Goal: Task Accomplishment & Management: Use online tool/utility

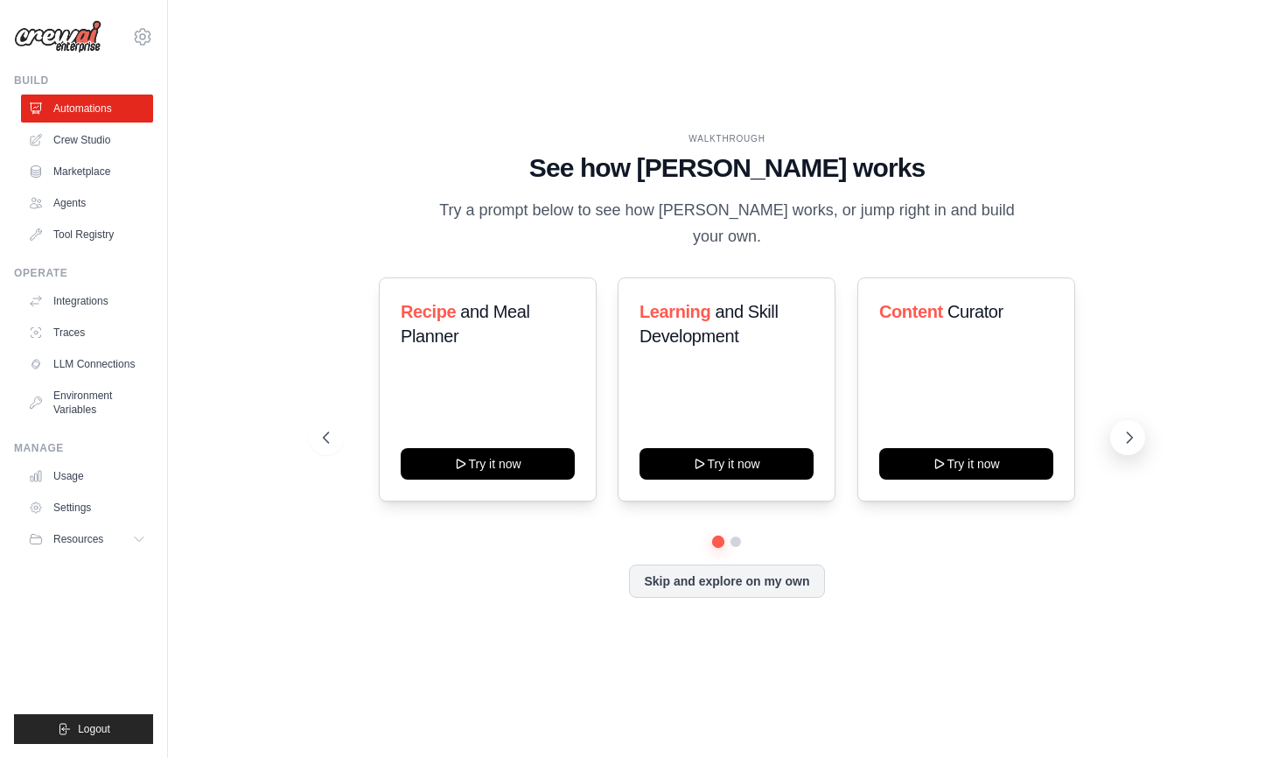
click at [1127, 432] on icon at bounding box center [1129, 437] width 5 height 11
click at [724, 577] on button "Skip and explore on my own" at bounding box center [726, 579] width 195 height 33
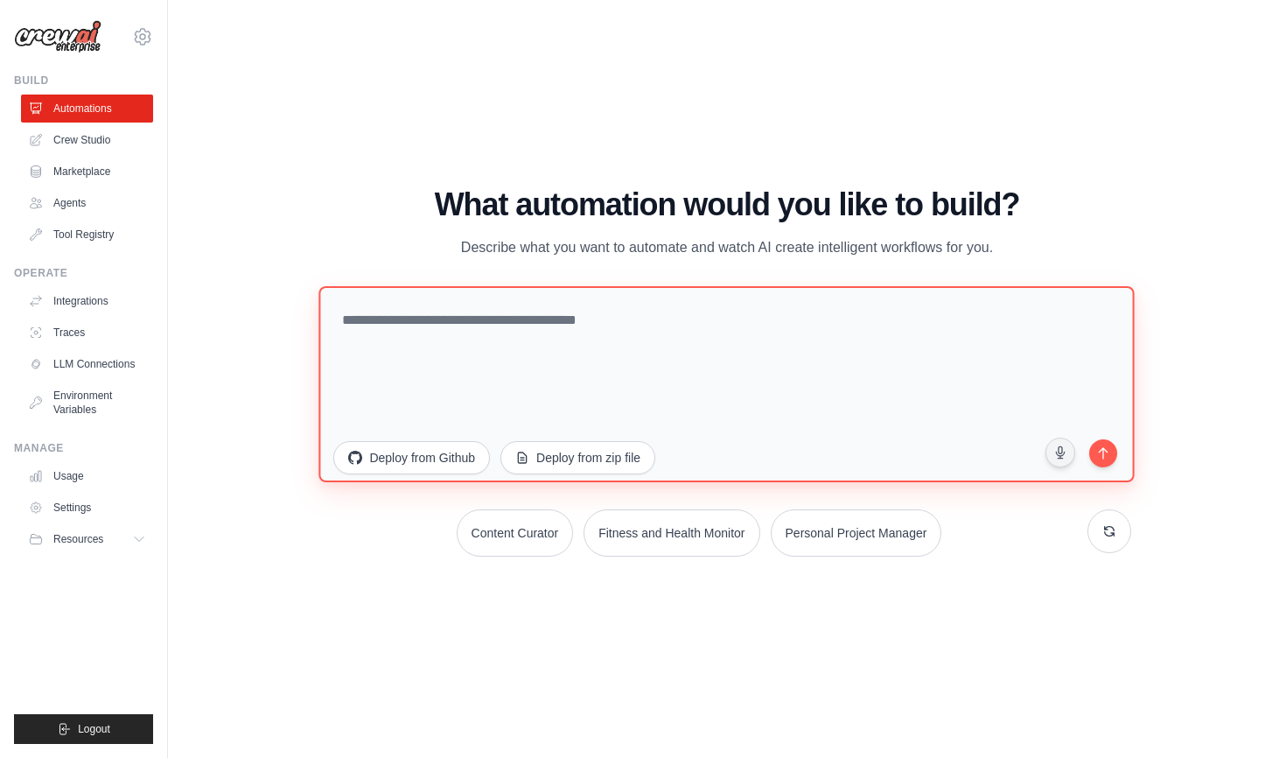
click at [448, 351] on textarea at bounding box center [727, 384] width 816 height 196
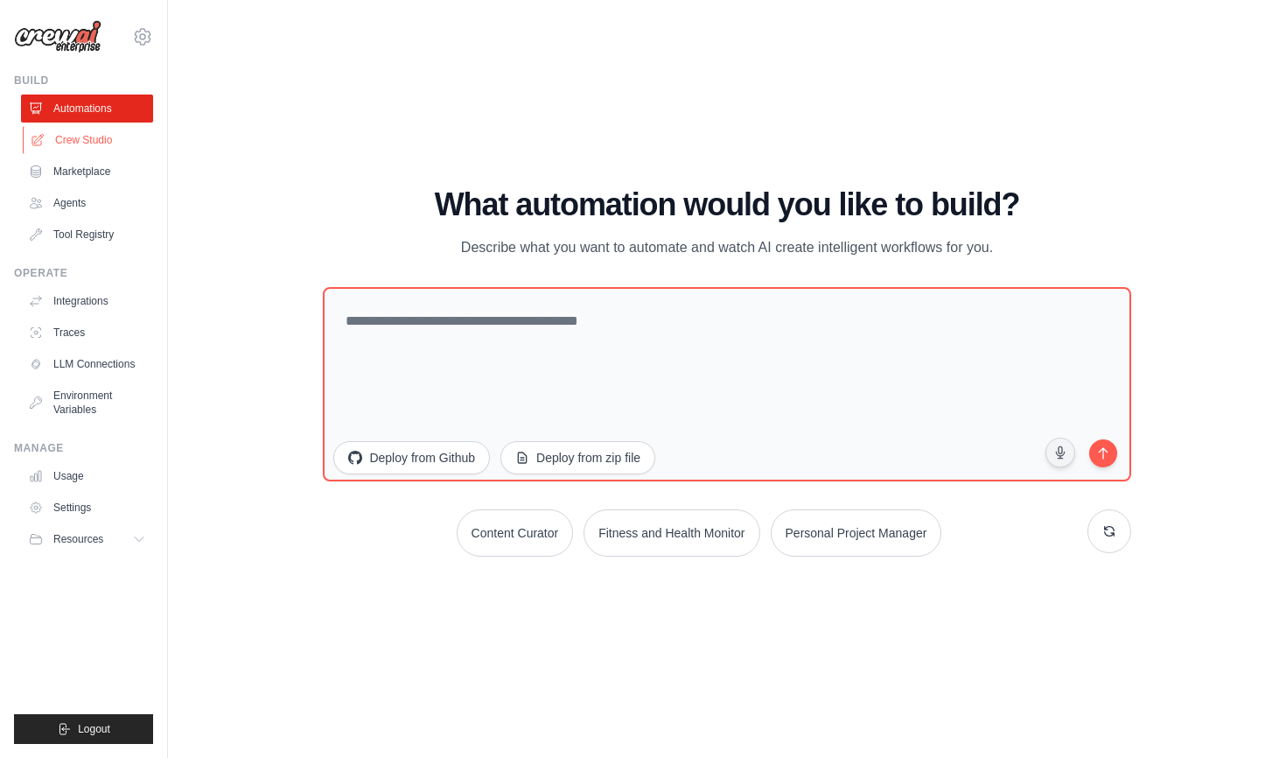
click at [74, 136] on link "Crew Studio" at bounding box center [89, 140] width 132 height 28
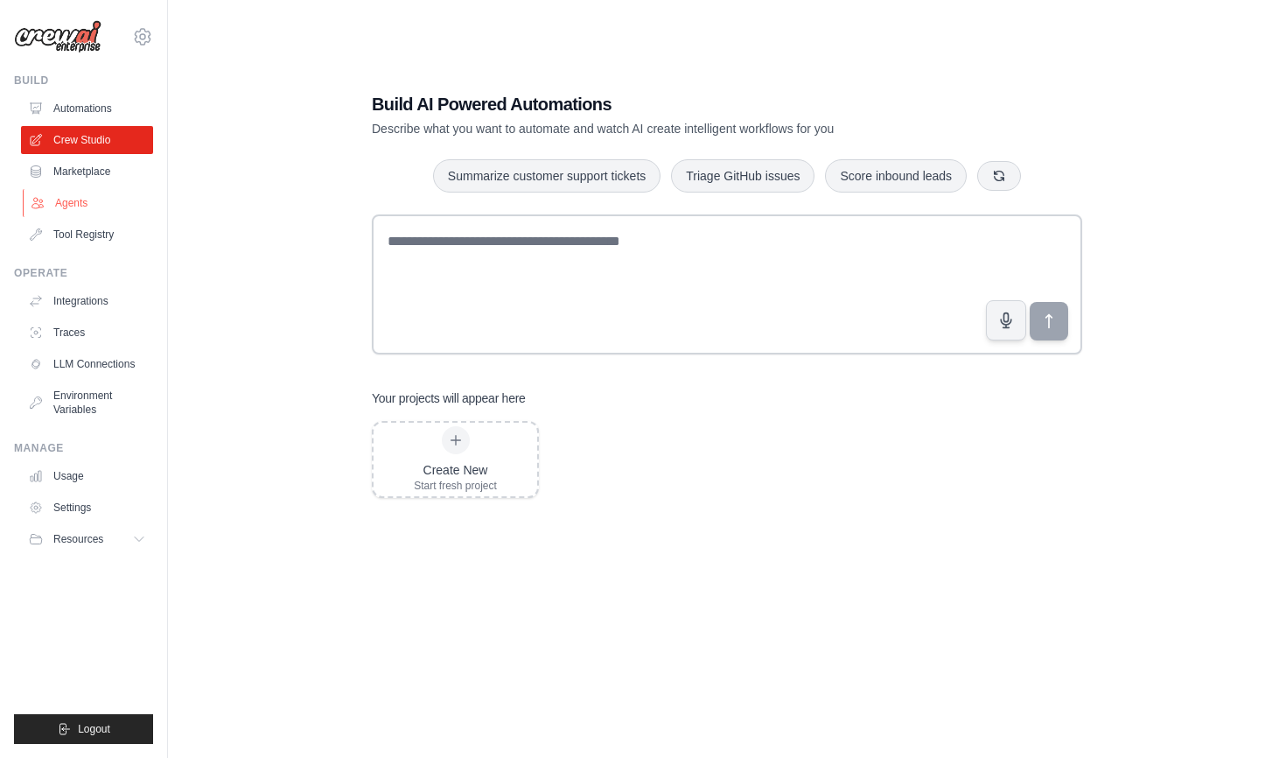
click at [86, 203] on link "Agents" at bounding box center [89, 203] width 132 height 28
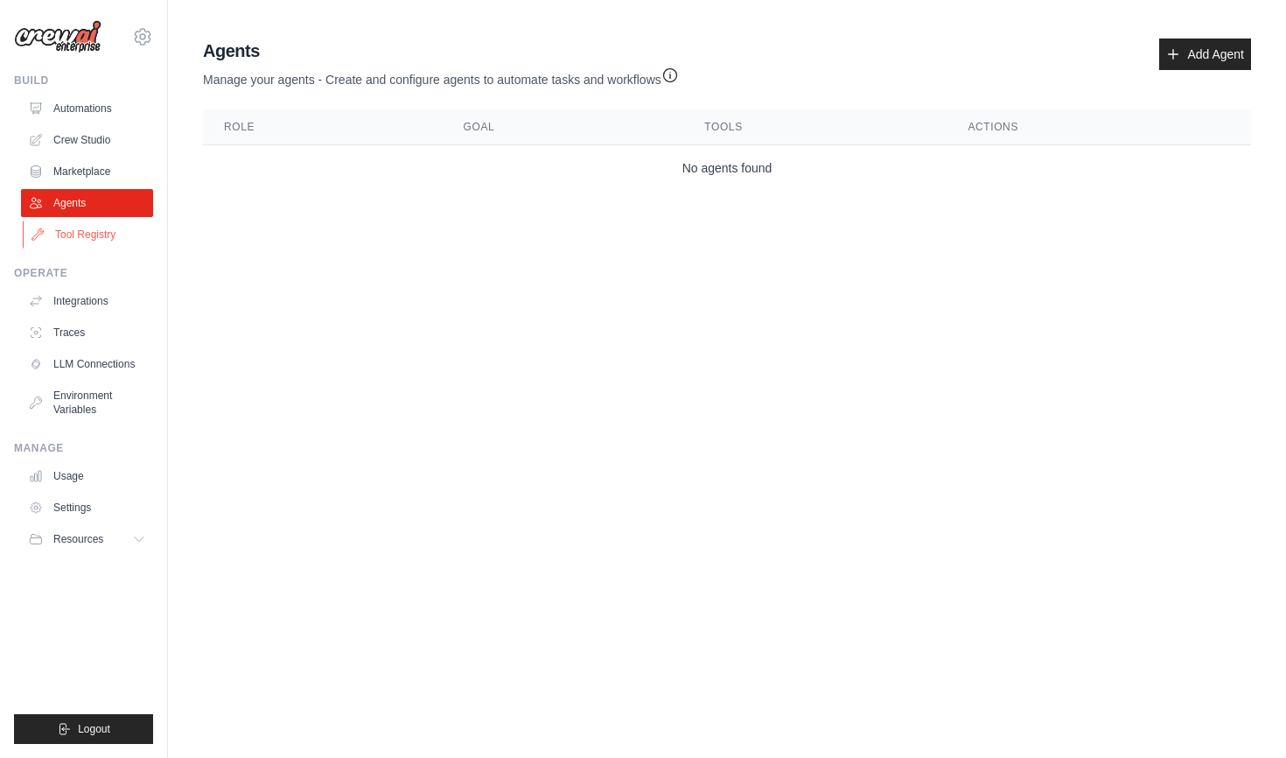
click at [78, 238] on link "Tool Registry" at bounding box center [89, 235] width 132 height 28
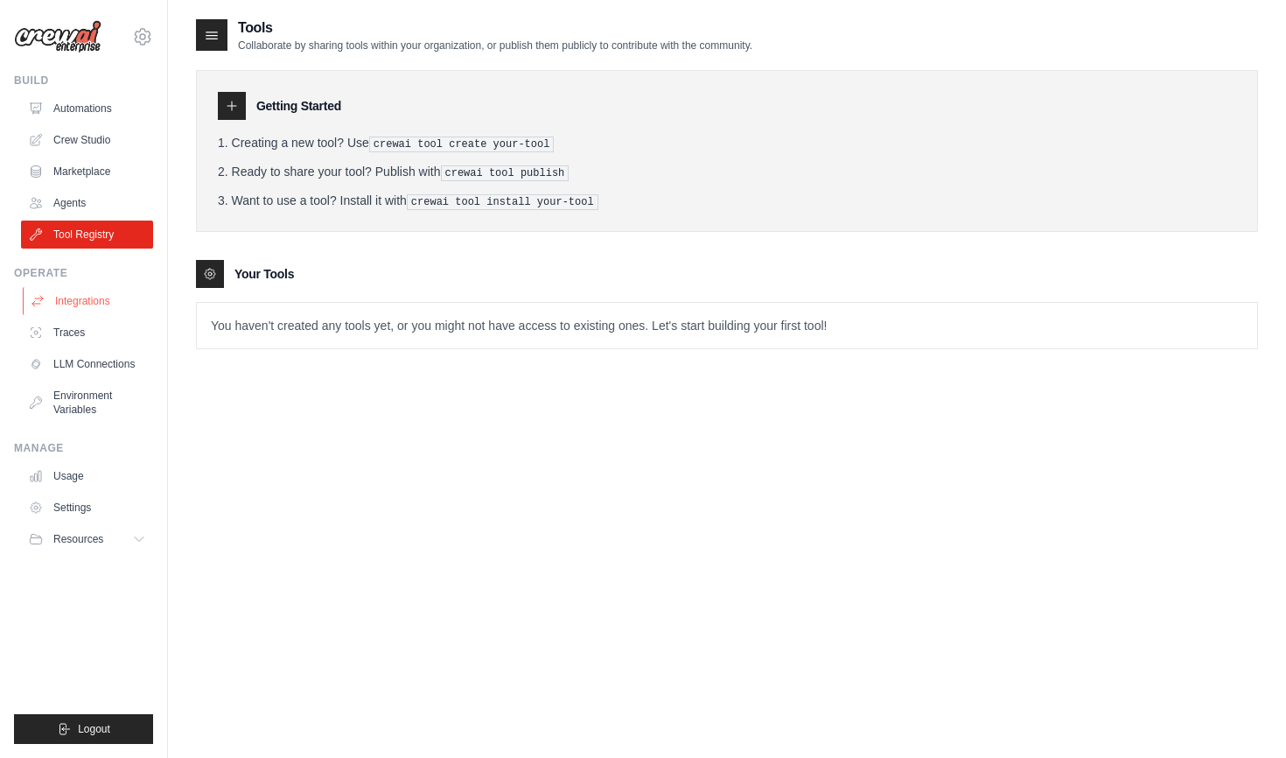
click at [76, 298] on link "Integrations" at bounding box center [89, 301] width 132 height 28
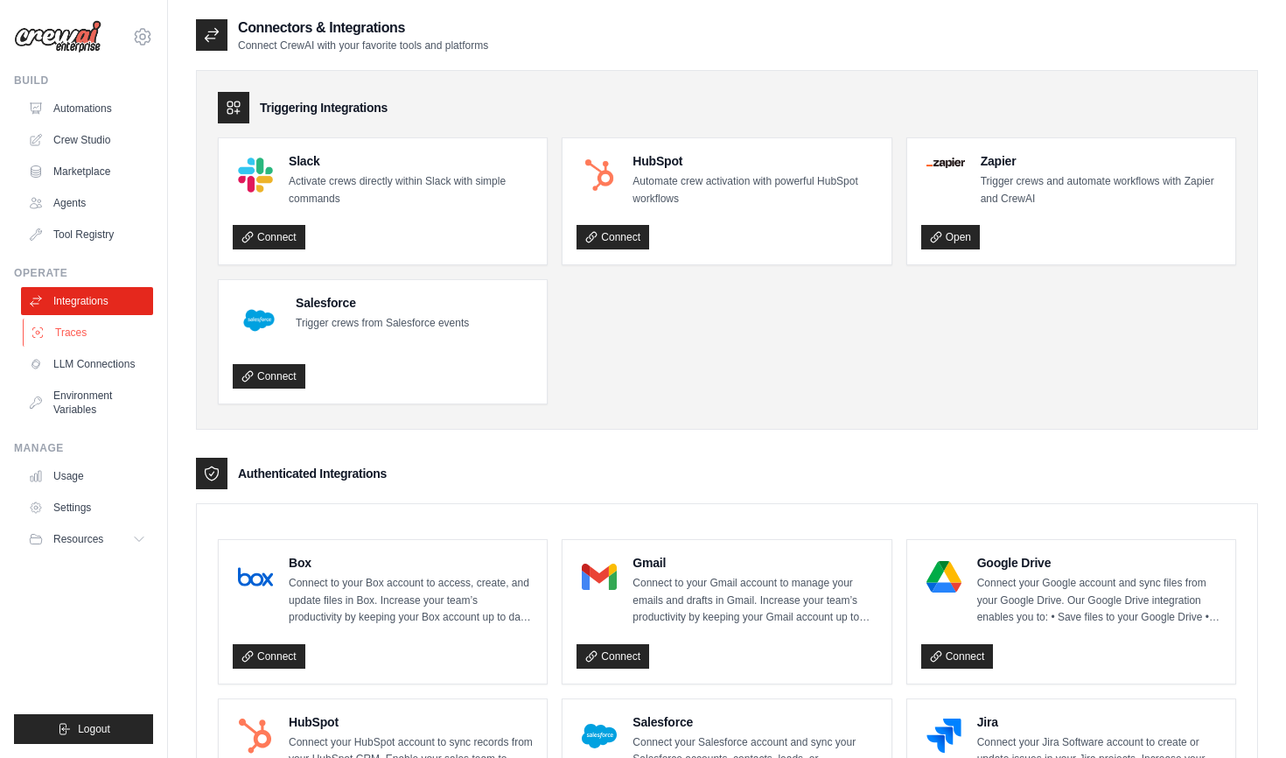
click at [70, 341] on link "Traces" at bounding box center [89, 333] width 132 height 28
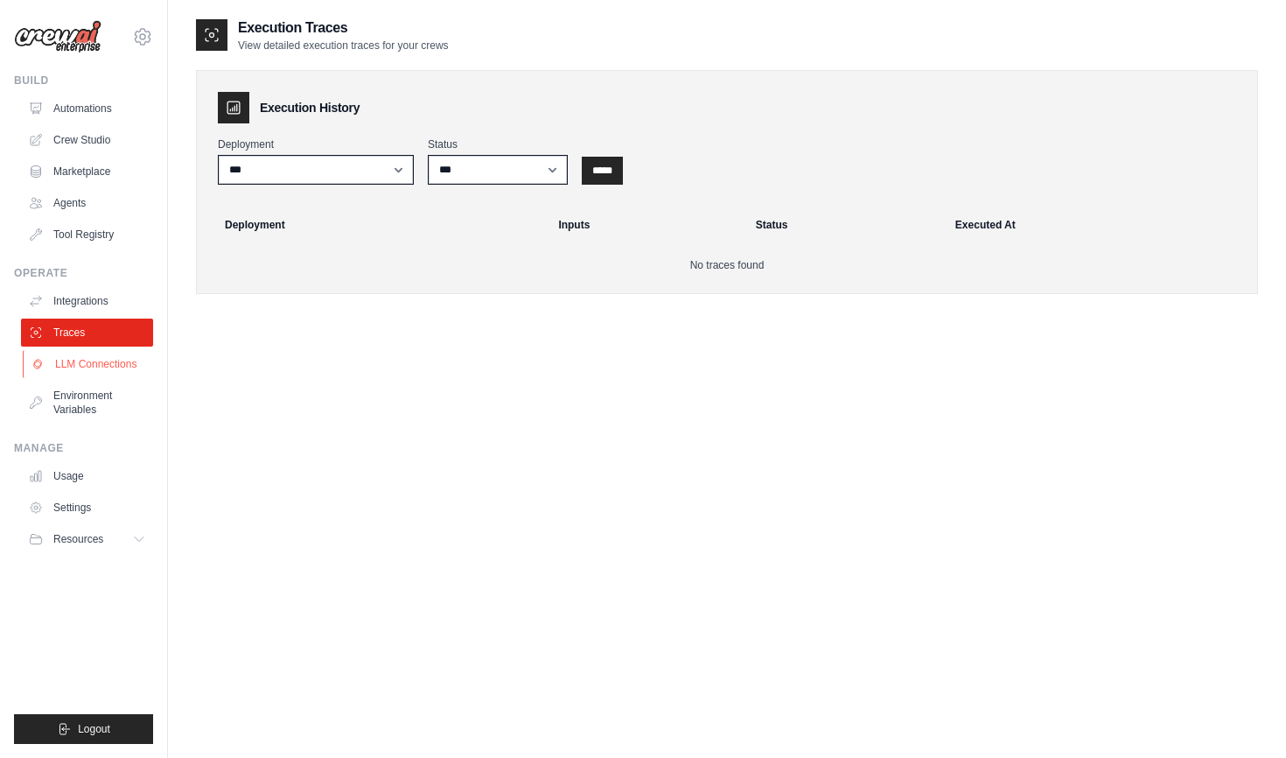
click at [76, 374] on link "LLM Connections" at bounding box center [89, 364] width 132 height 28
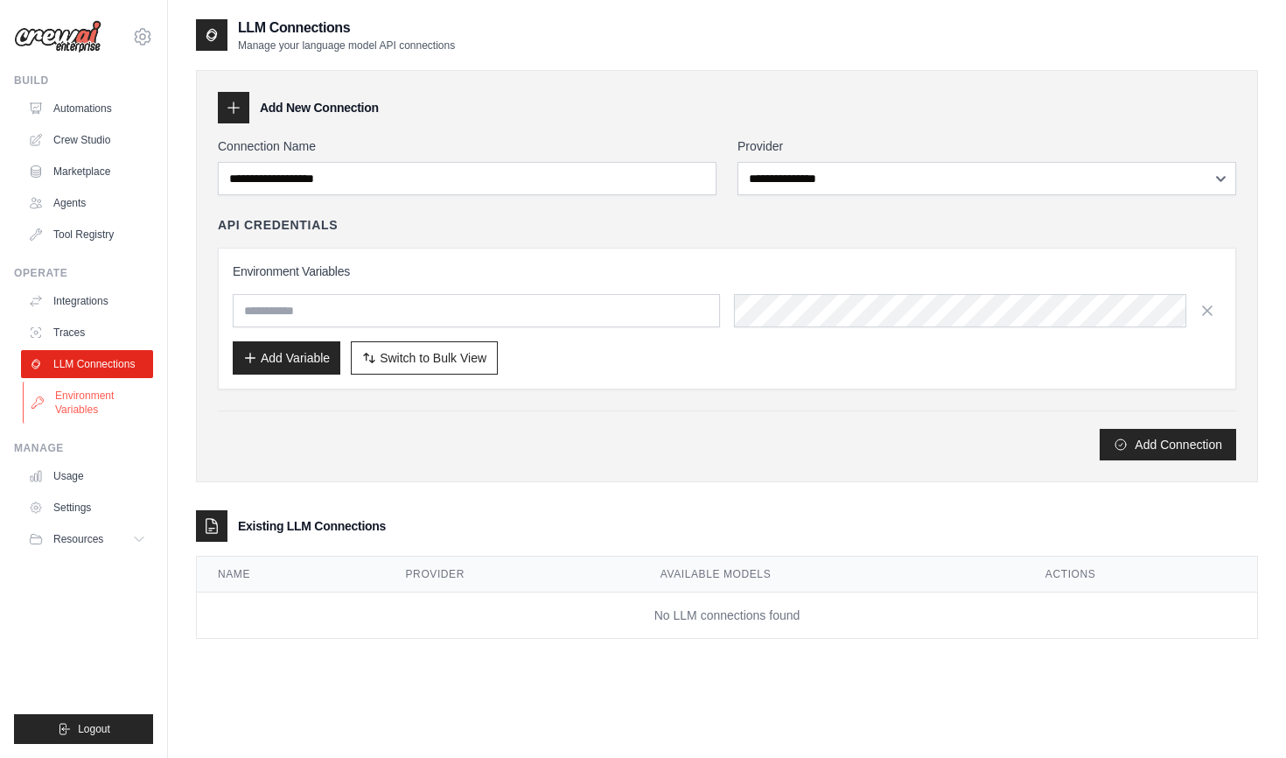
click at [76, 401] on link "Environment Variables" at bounding box center [89, 403] width 132 height 42
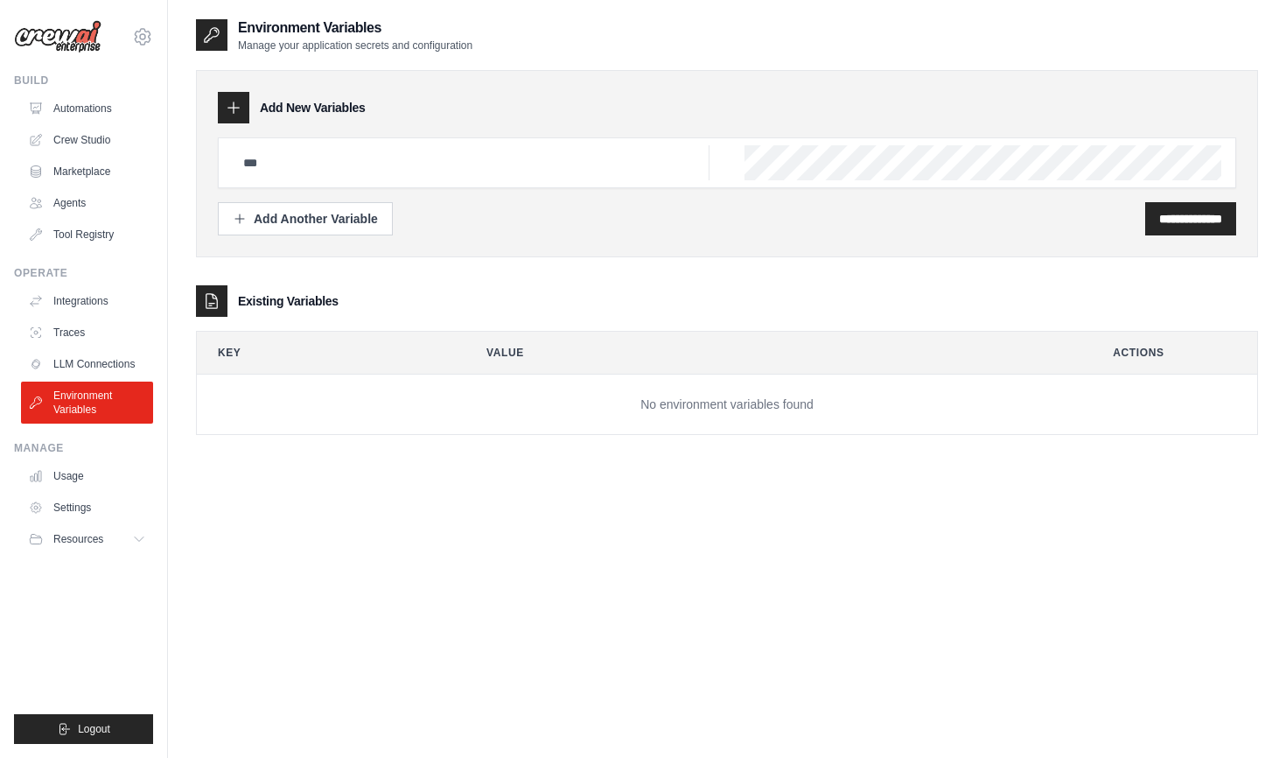
click at [80, 459] on div "Manage Usage Settings Resources Documentation GitHub Blog" at bounding box center [83, 497] width 139 height 112
click at [66, 108] on link "Automations" at bounding box center [89, 109] width 132 height 28
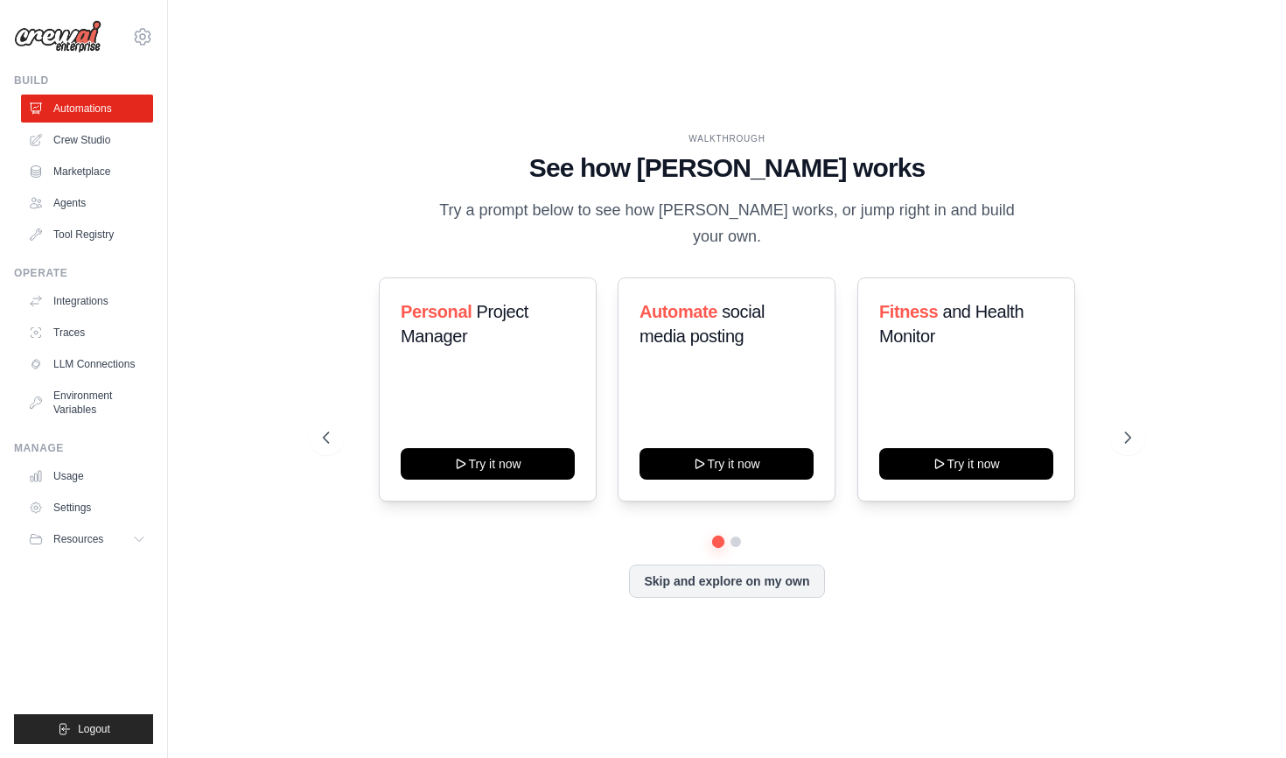
click at [75, 36] on img at bounding box center [58, 36] width 88 height 33
click at [1126, 430] on icon at bounding box center [1130, 438] width 18 height 18
click at [717, 572] on button "Skip and explore on my own" at bounding box center [726, 579] width 195 height 33
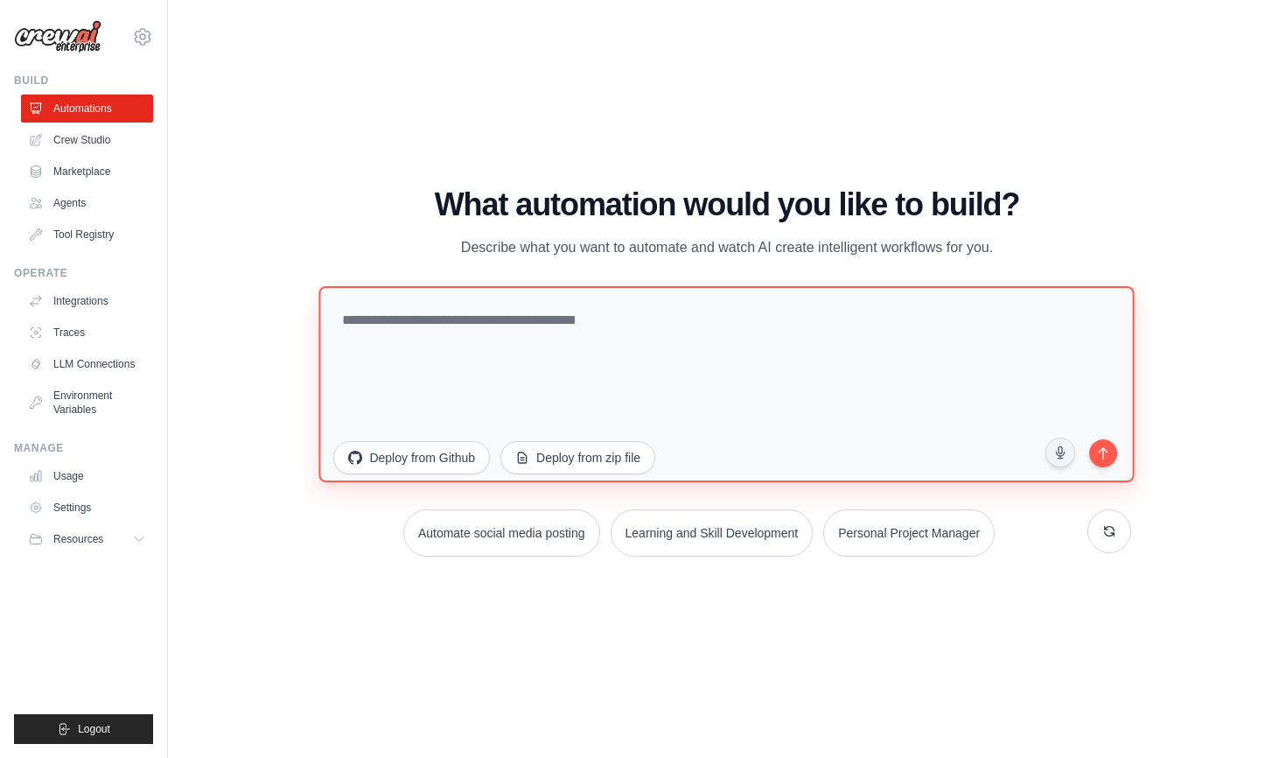
click at [680, 416] on textarea at bounding box center [727, 384] width 816 height 196
type textarea "**********"
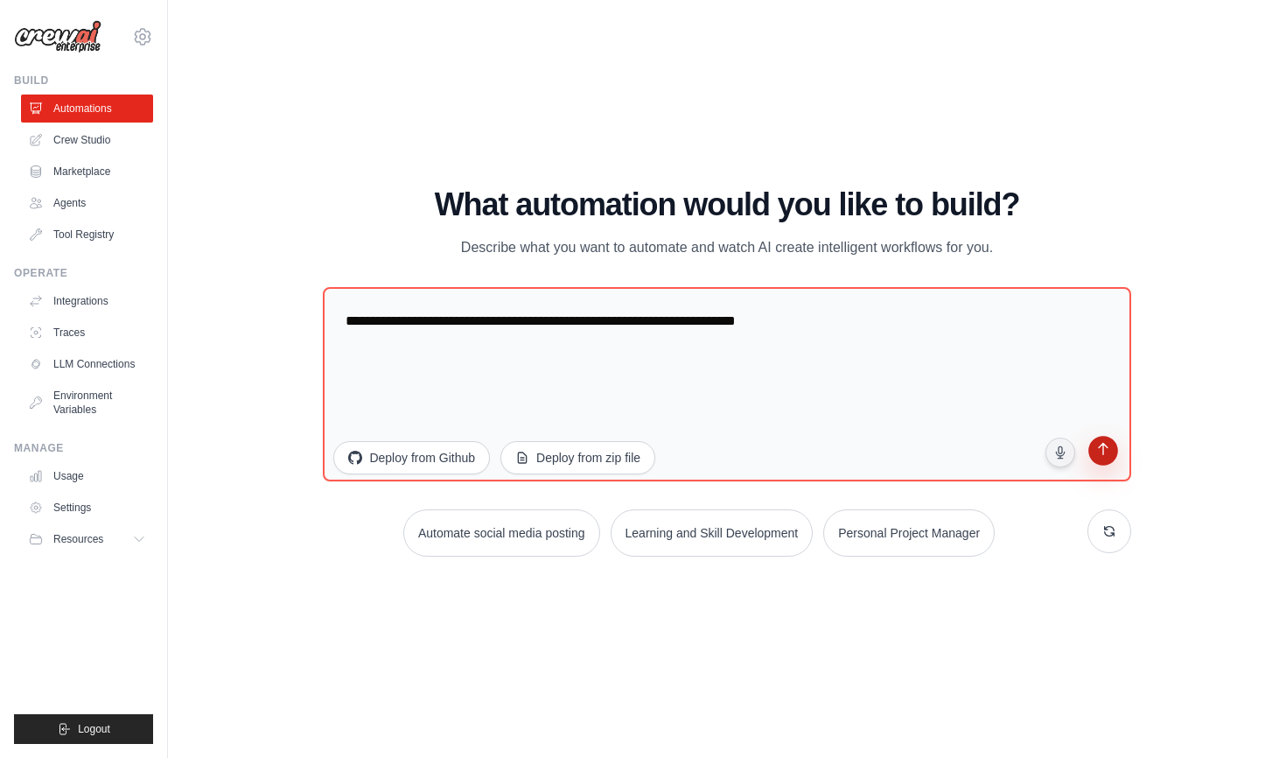
click at [1107, 452] on icon "submit" at bounding box center [1103, 451] width 17 height 17
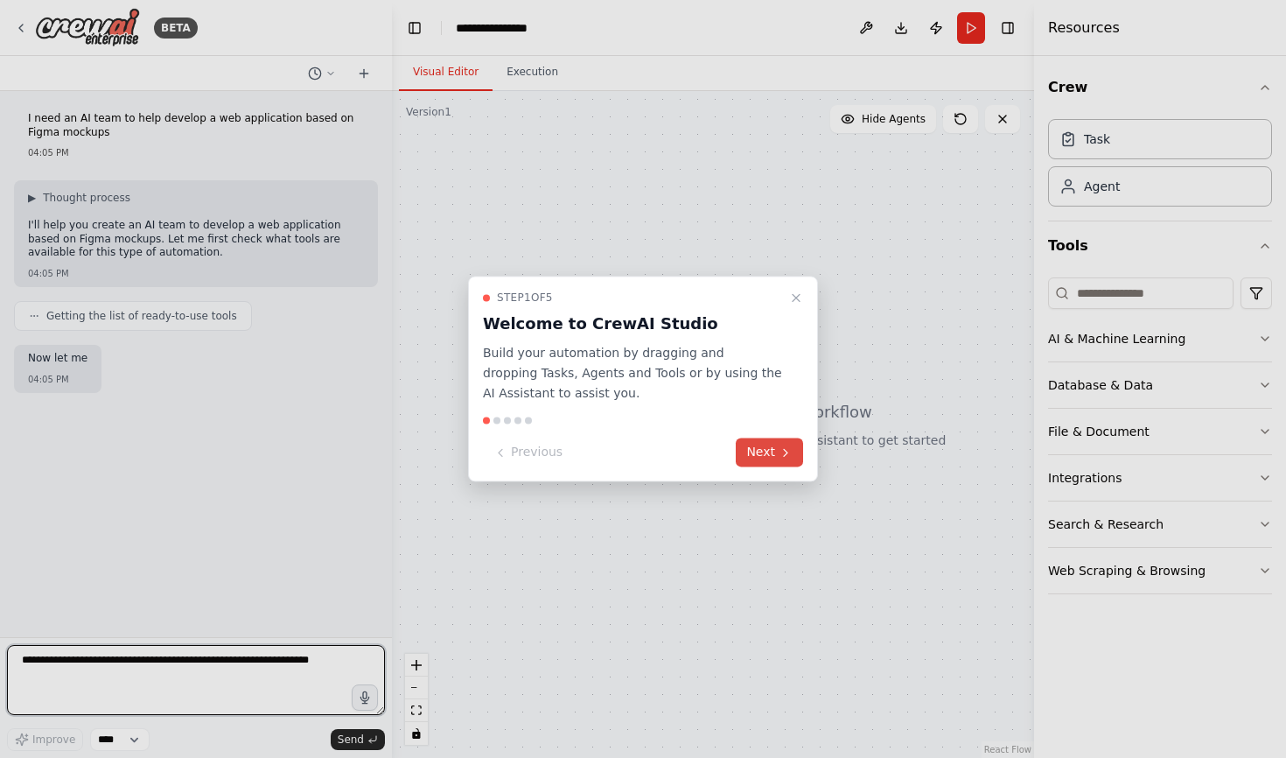
click at [780, 447] on icon at bounding box center [786, 452] width 14 height 14
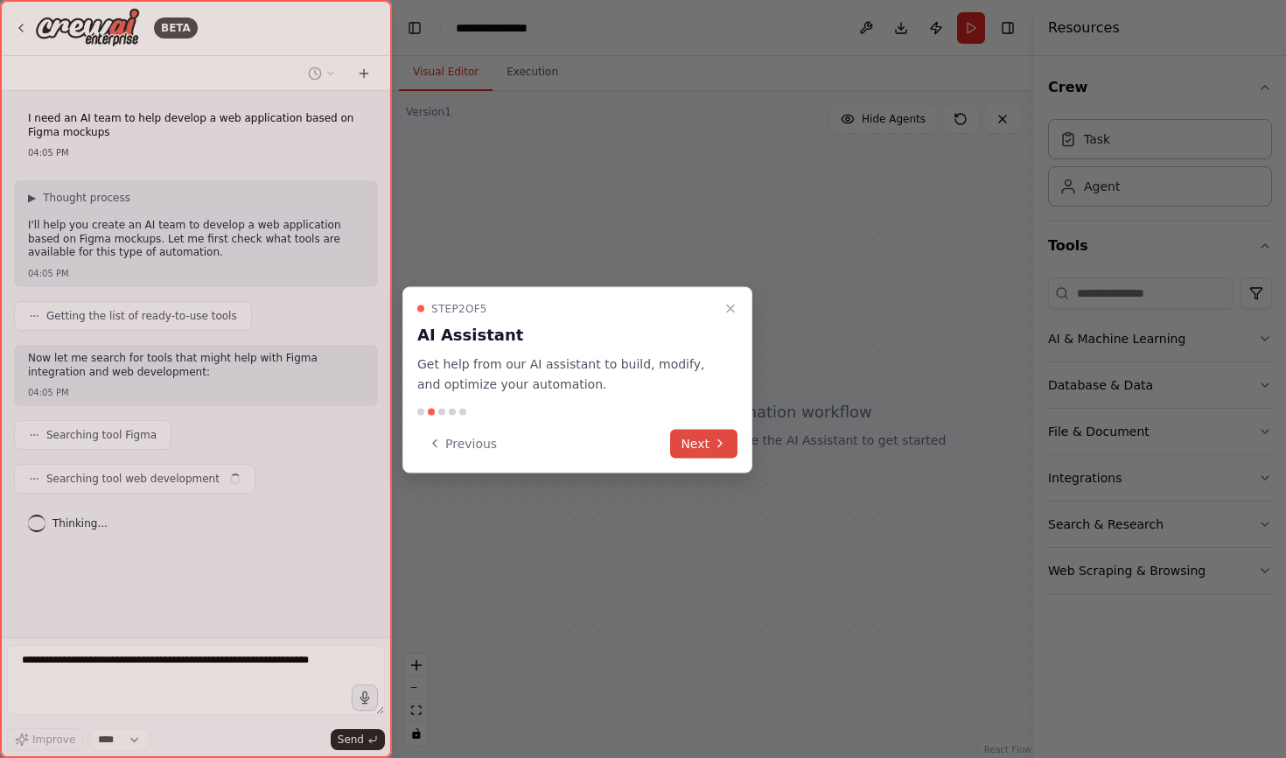
click at [705, 437] on button "Next" at bounding box center [703, 443] width 67 height 29
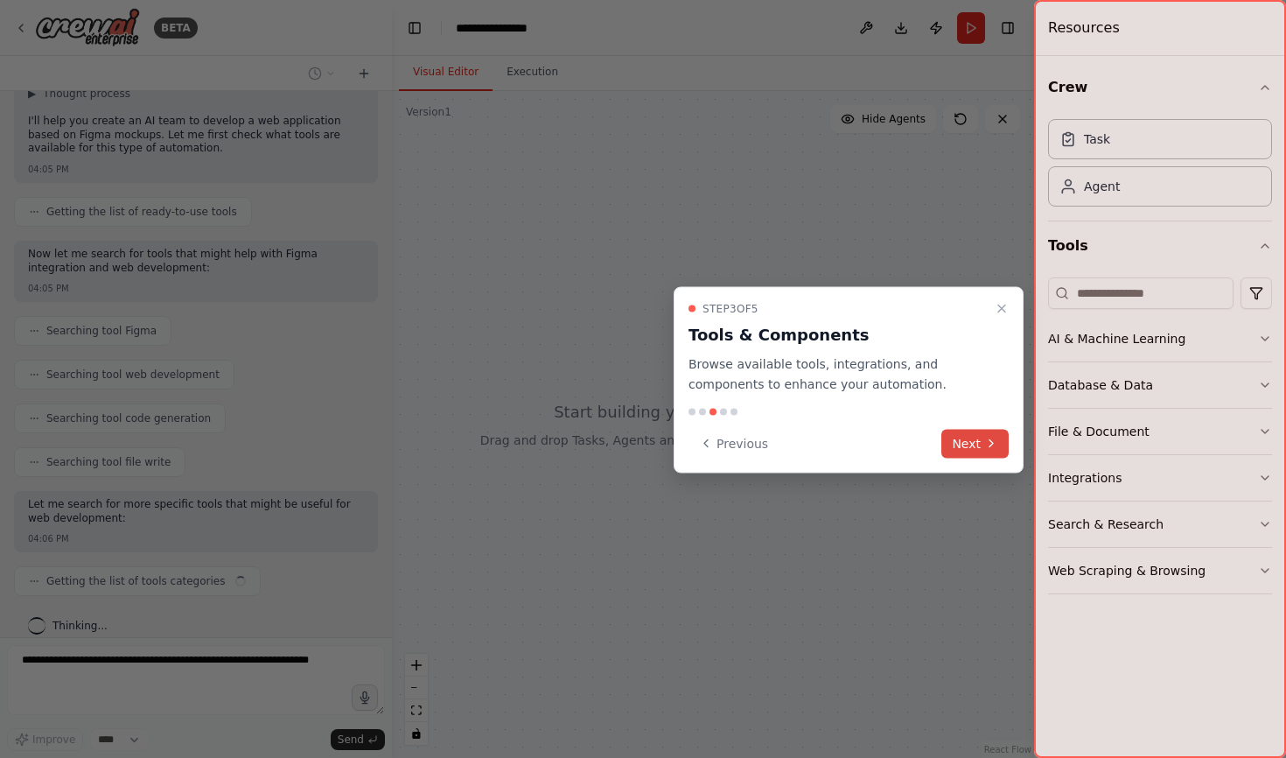
click at [971, 446] on button "Next" at bounding box center [975, 443] width 67 height 29
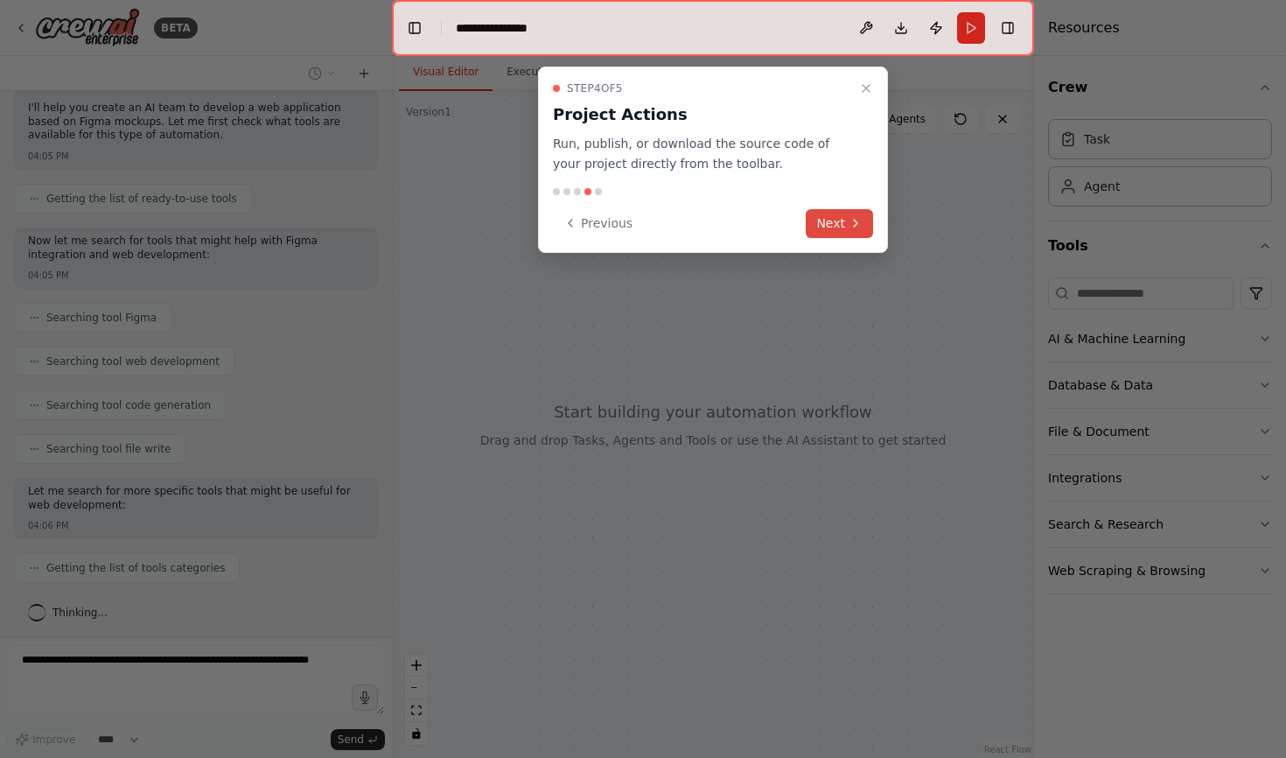
scroll to position [161, 0]
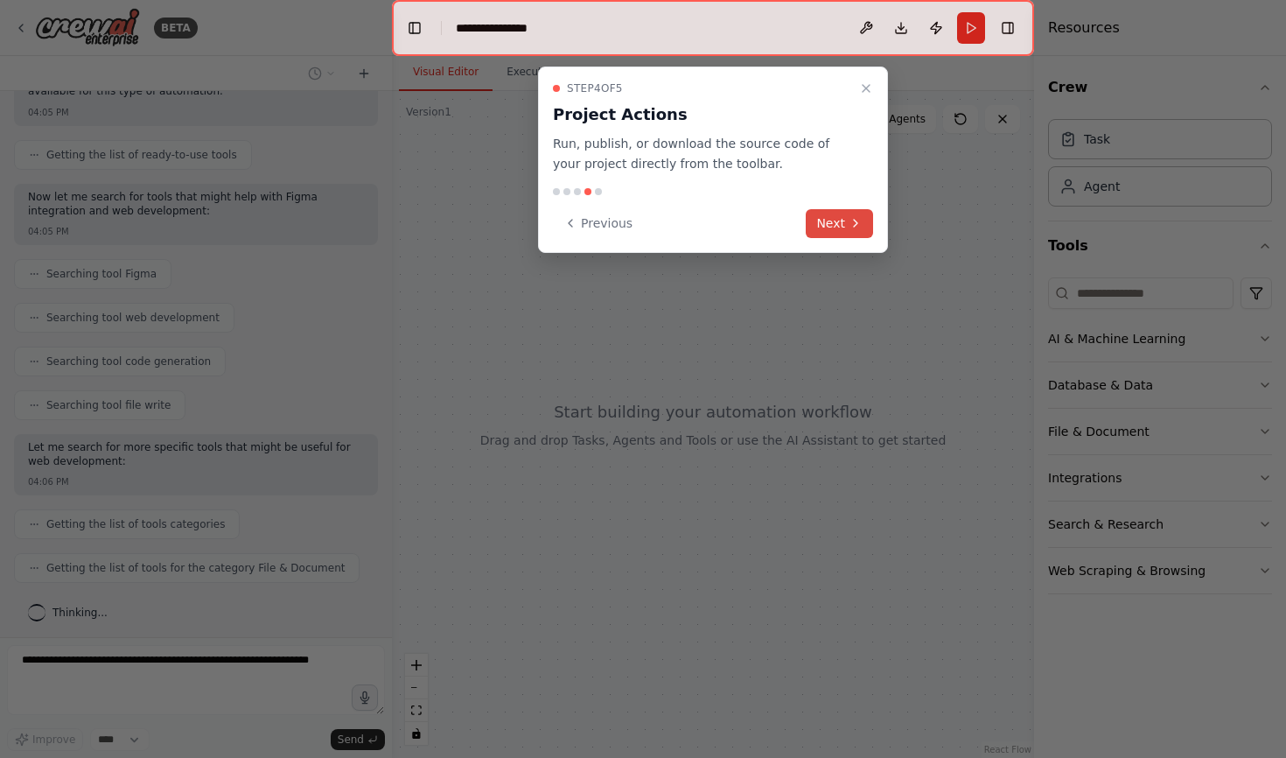
click at [841, 216] on button "Next" at bounding box center [839, 223] width 67 height 29
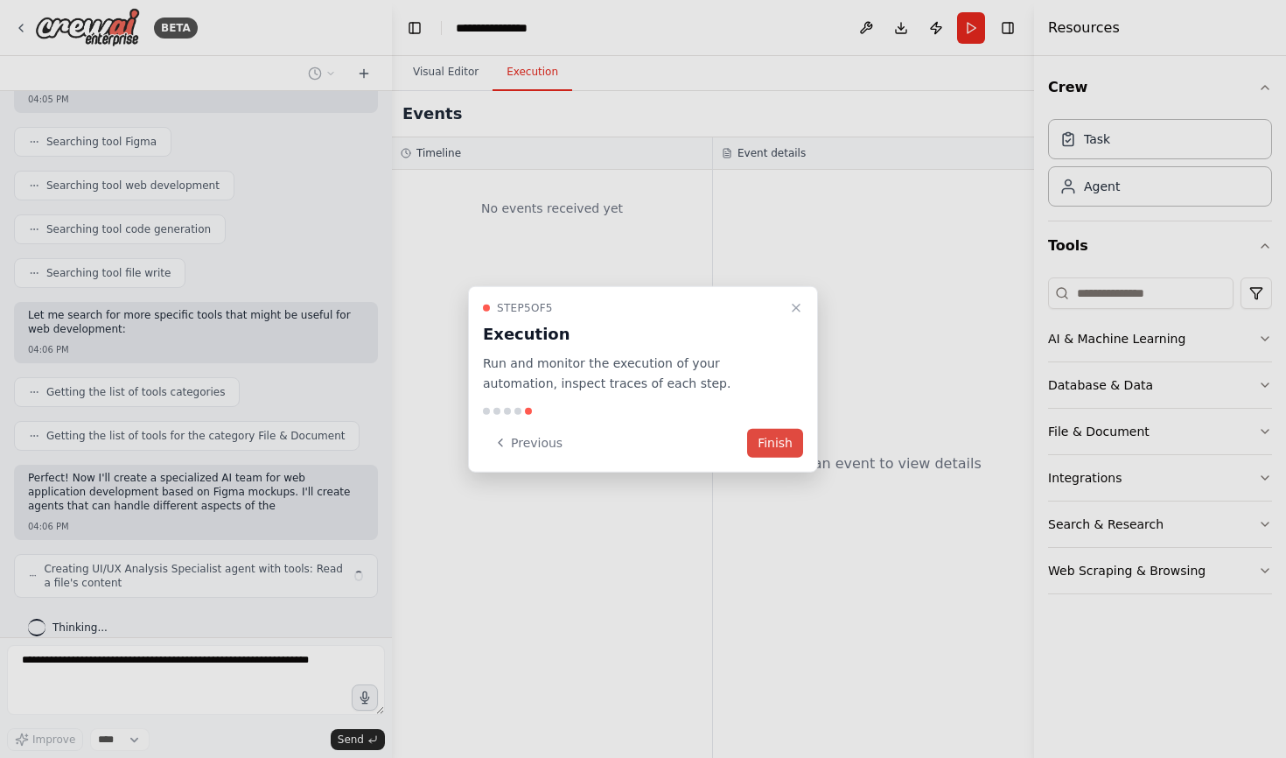
scroll to position [306, 0]
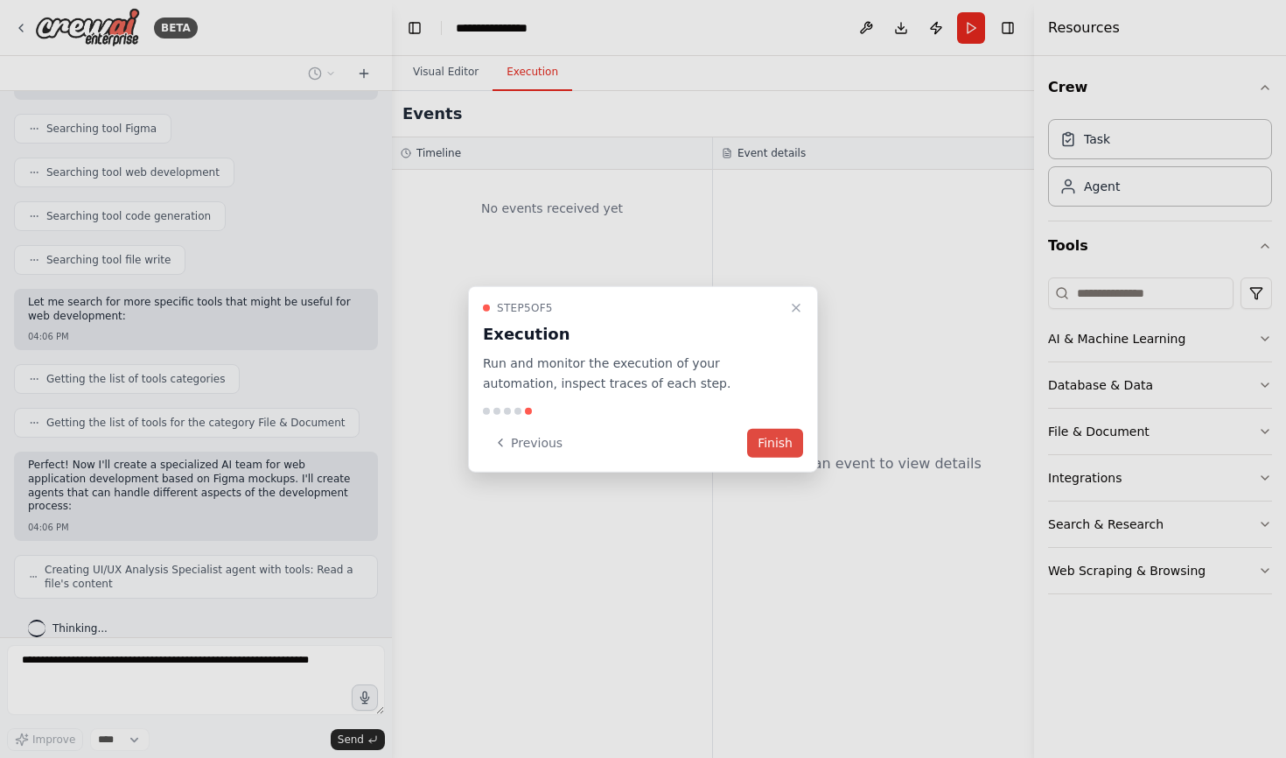
click at [783, 446] on button "Finish" at bounding box center [775, 442] width 56 height 29
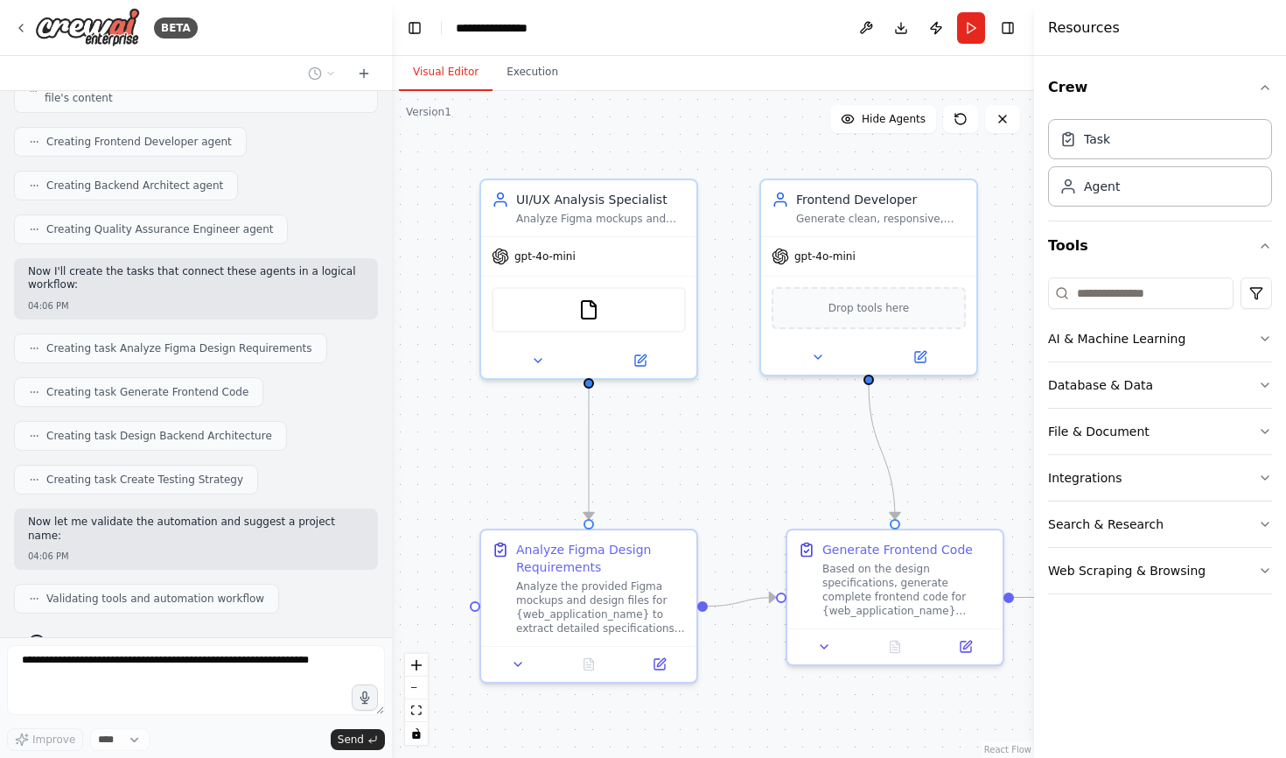
scroll to position [836, 0]
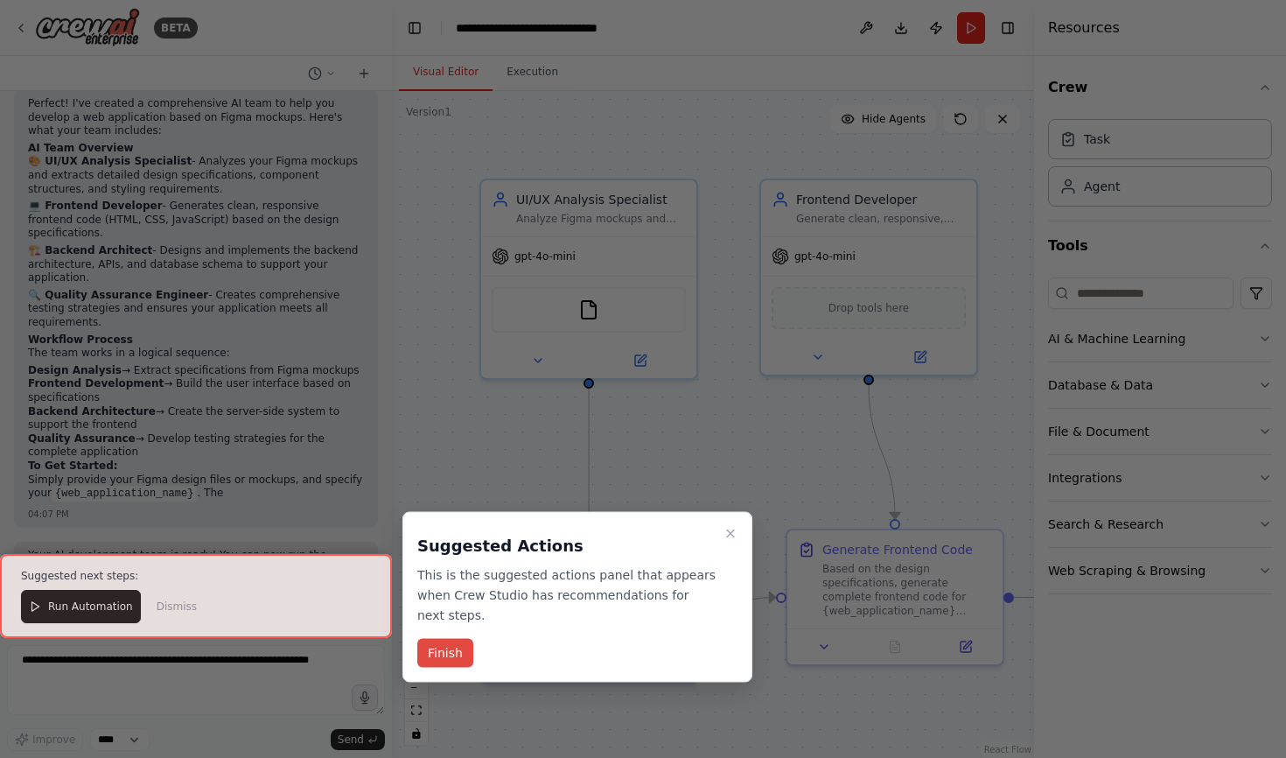
click at [452, 656] on button "Finish" at bounding box center [445, 653] width 56 height 29
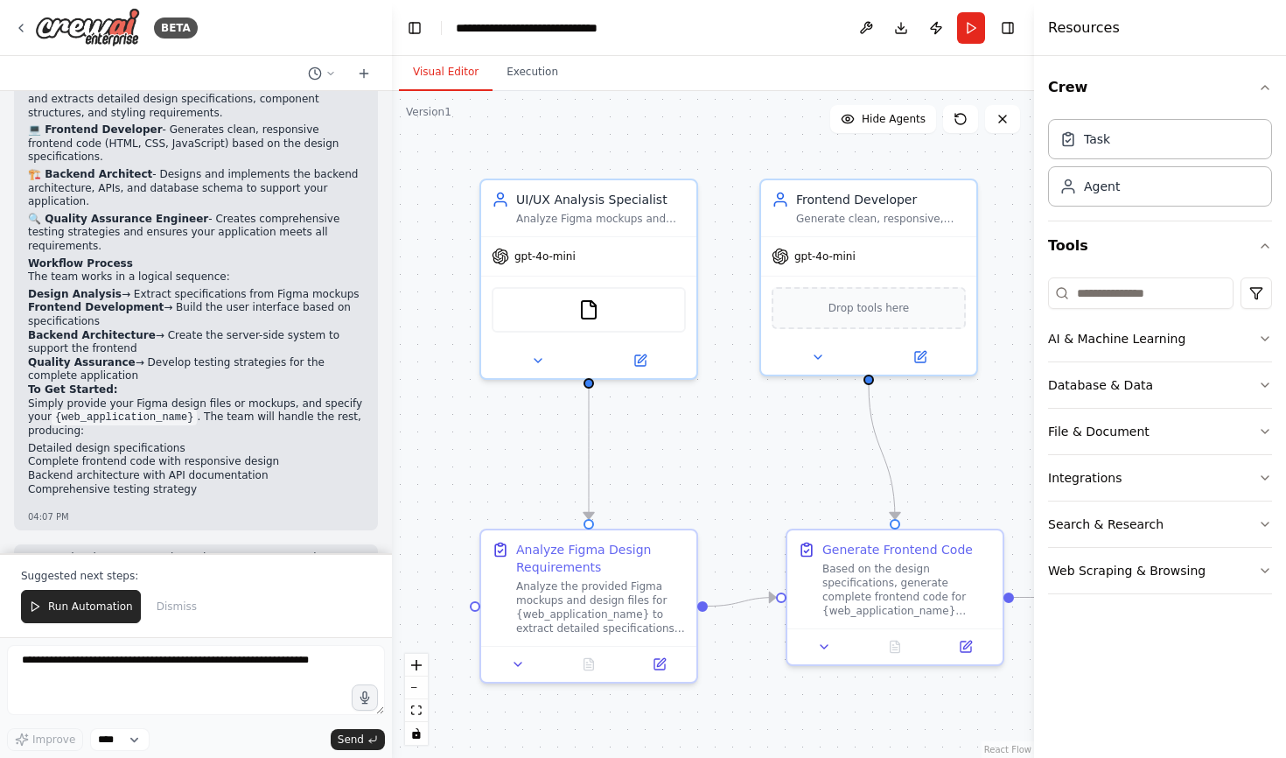
scroll to position [0, 0]
click at [216, 577] on p "Suggested next steps:" at bounding box center [196, 576] width 350 height 14
click at [92, 606] on span "Run Automation" at bounding box center [90, 606] width 85 height 14
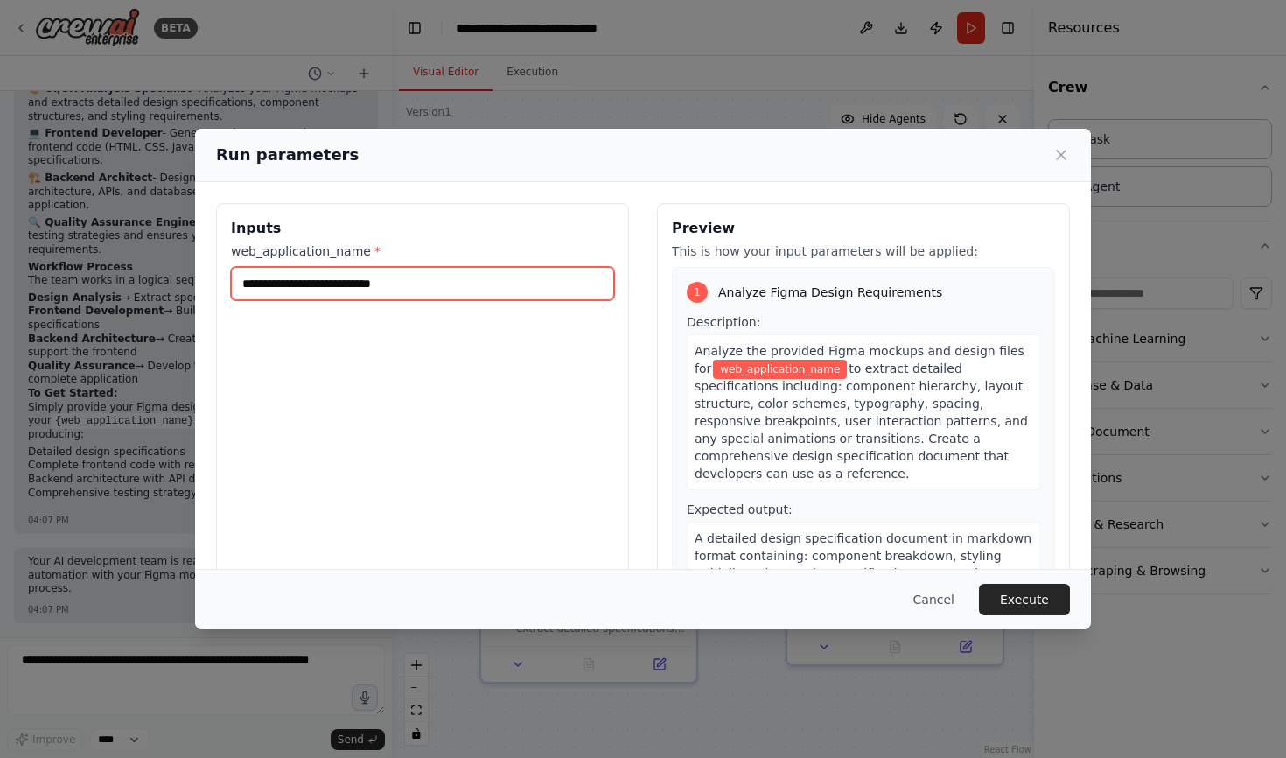
click at [496, 288] on input "web_application_name *" at bounding box center [422, 283] width 383 height 33
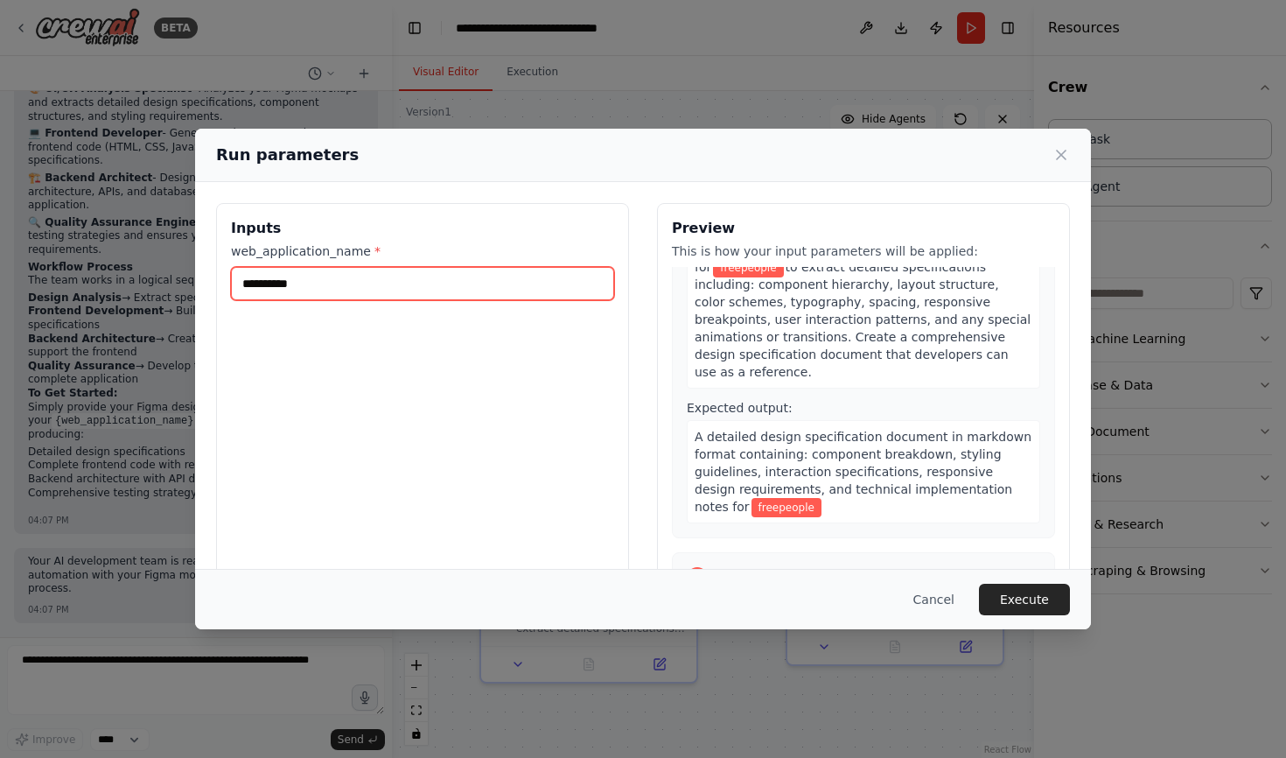
scroll to position [116, 0]
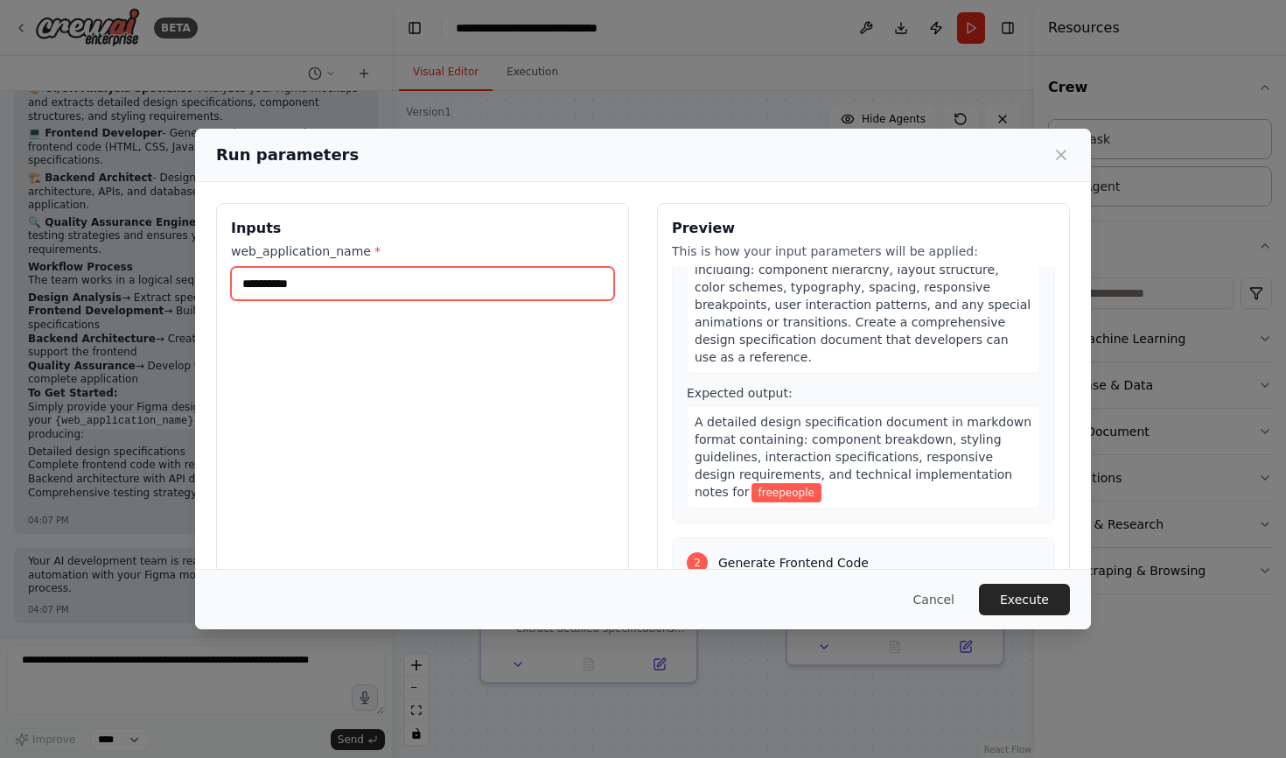
type input "**********"
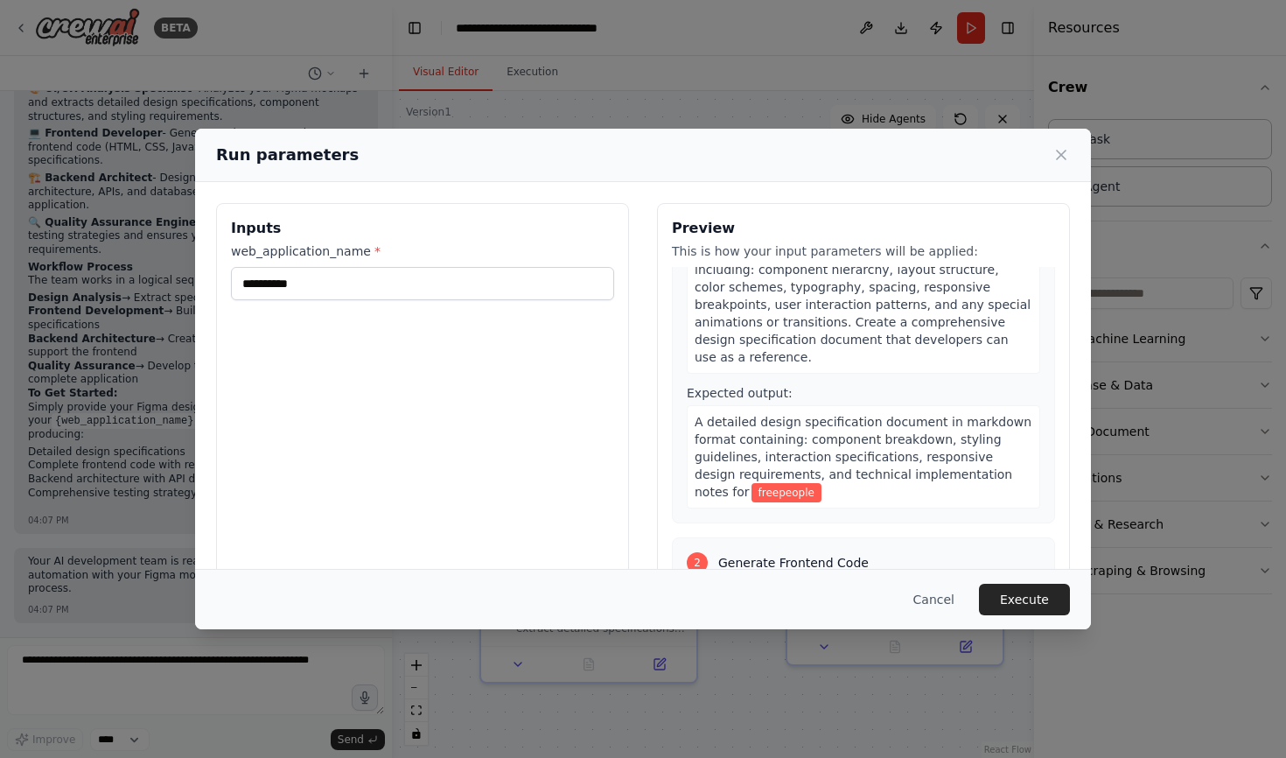
click at [805, 415] on span "A detailed design specification document in markdown format containing: compone…" at bounding box center [863, 457] width 337 height 84
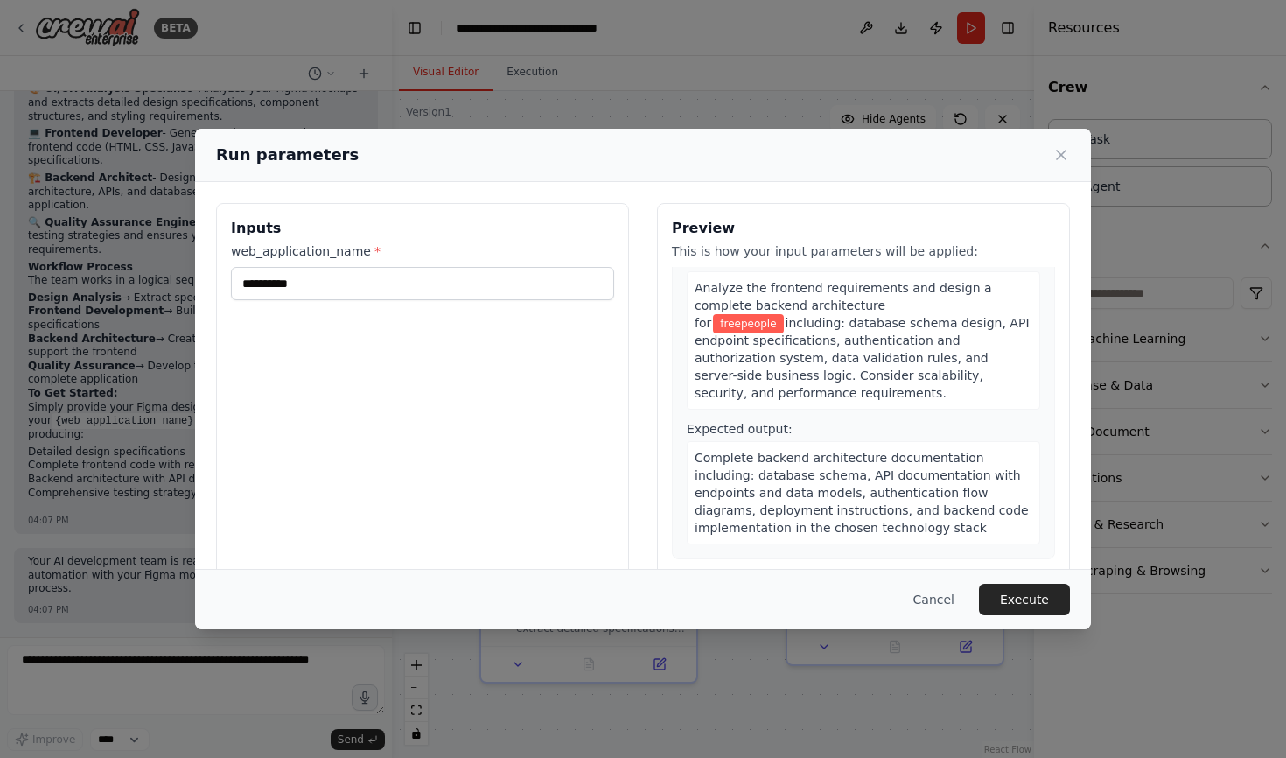
scroll to position [943, 0]
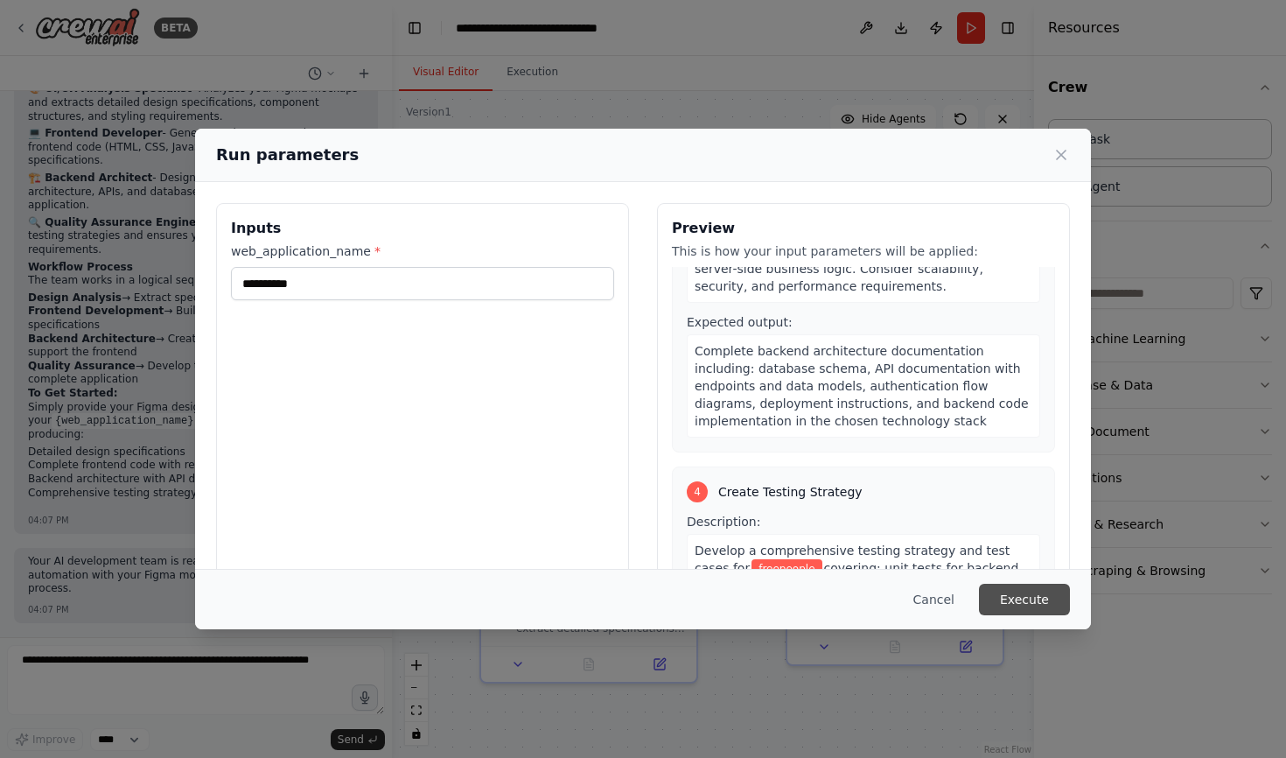
click at [1026, 601] on button "Execute" at bounding box center [1024, 600] width 91 height 32
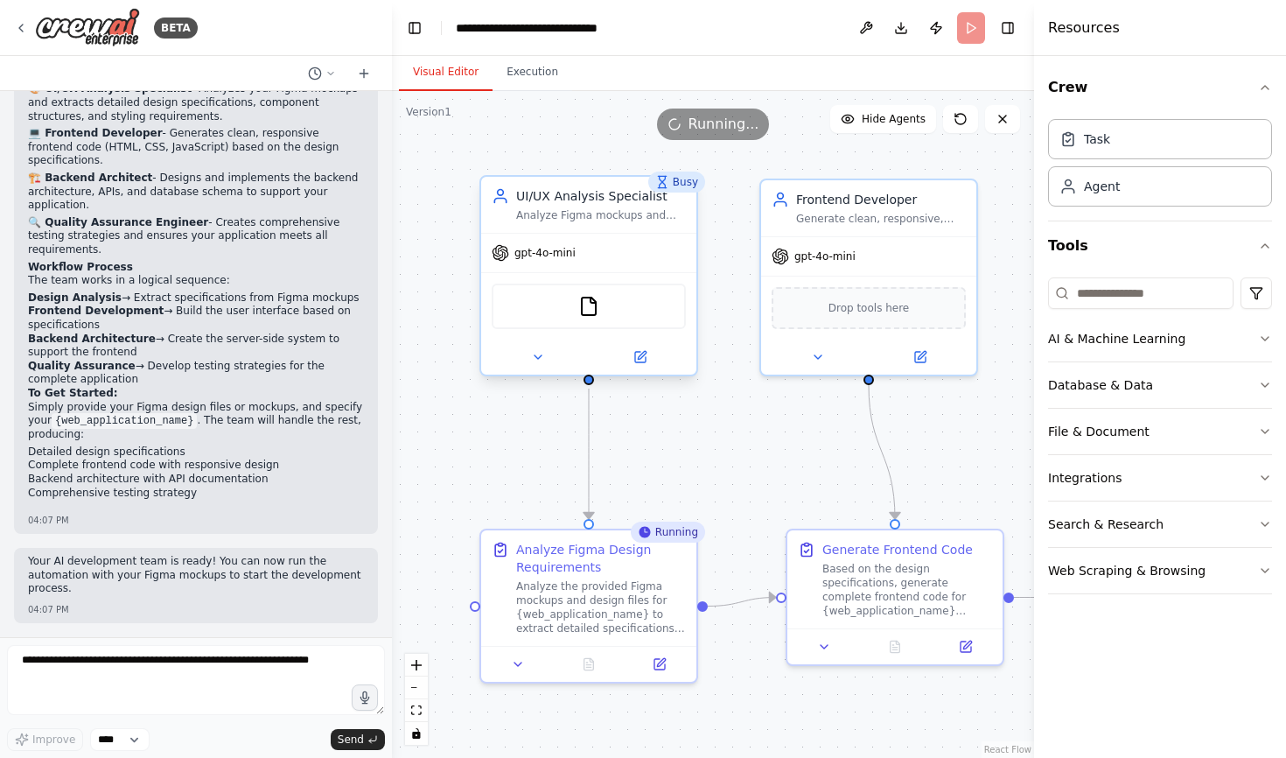
click at [606, 330] on div "FileReadTool" at bounding box center [588, 305] width 215 height 67
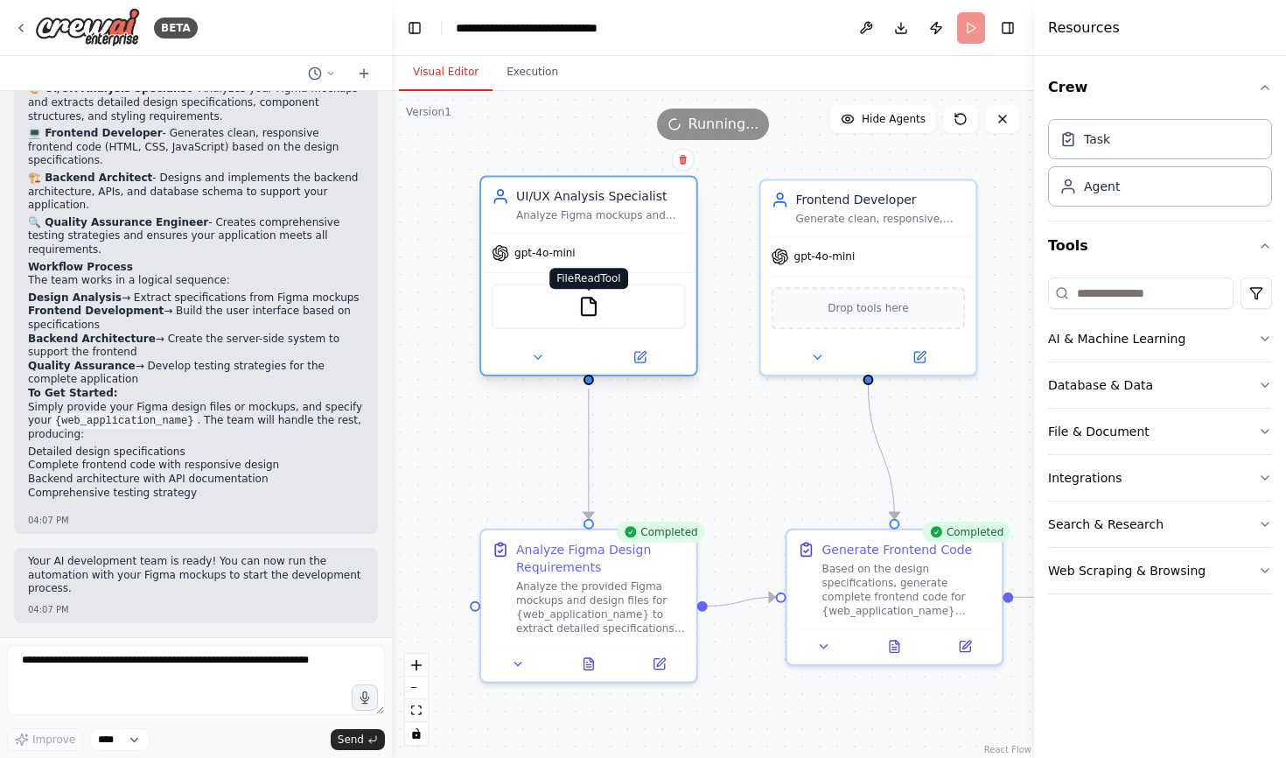
click at [580, 316] on img at bounding box center [588, 306] width 21 height 21
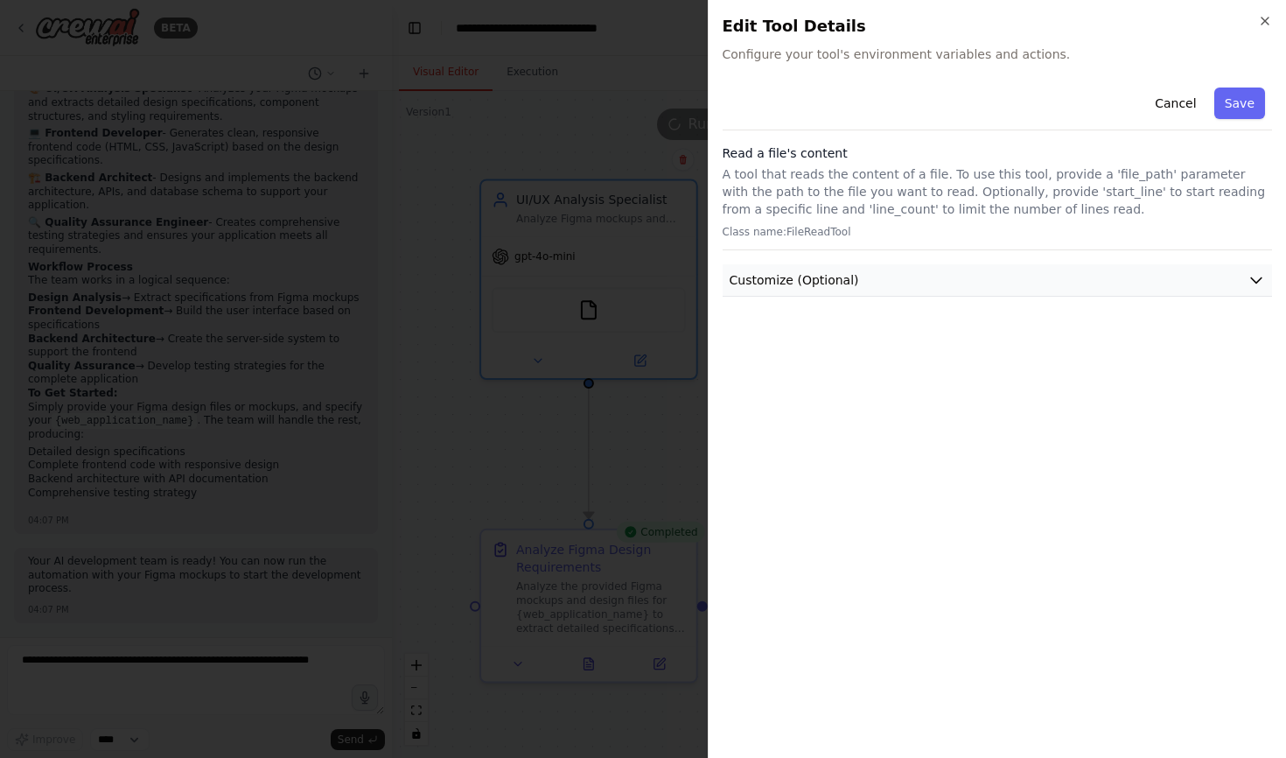
click at [985, 286] on button "Customize (Optional)" at bounding box center [998, 280] width 550 height 32
click at [1268, 24] on icon "button" at bounding box center [1265, 21] width 7 height 7
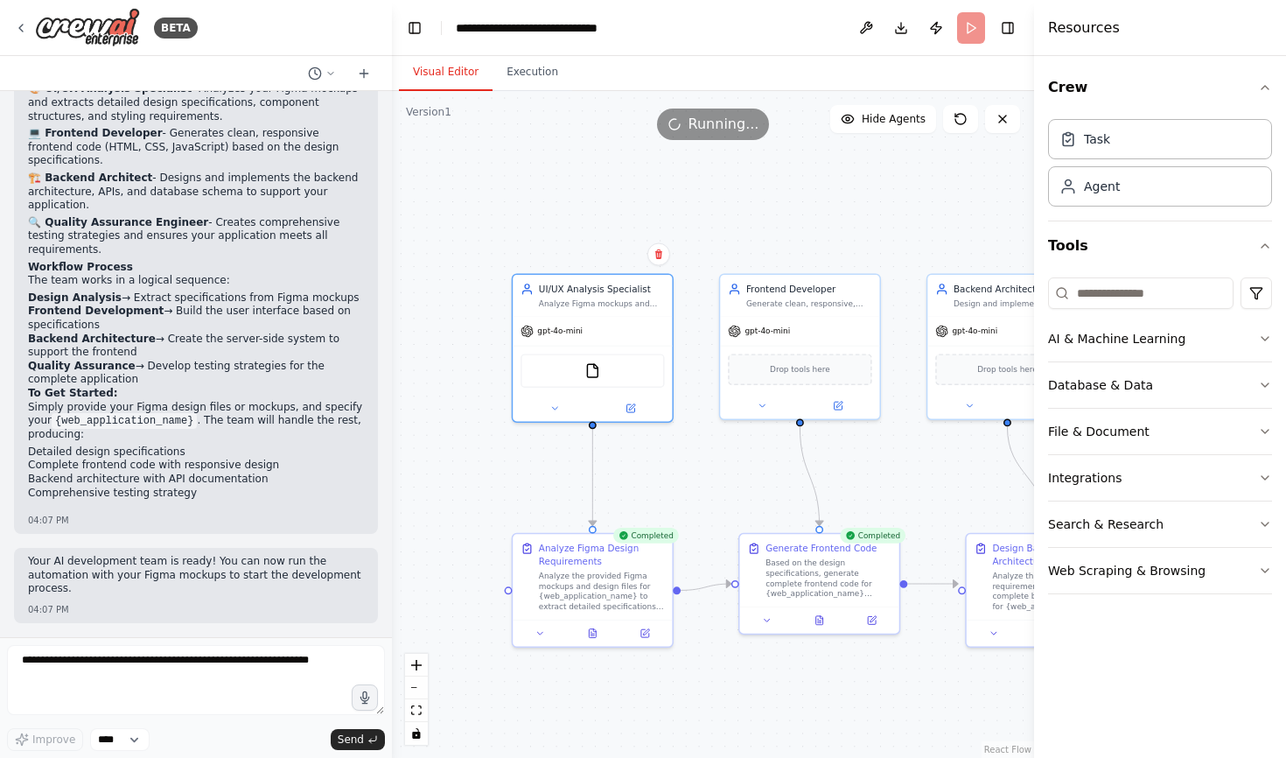
click at [705, 127] on span "Running..." at bounding box center [724, 124] width 71 height 21
click at [1003, 119] on icon at bounding box center [1002, 119] width 7 height 7
click at [720, 124] on span "Running..." at bounding box center [724, 124] width 71 height 21
click at [682, 124] on icon at bounding box center [675, 124] width 14 height 14
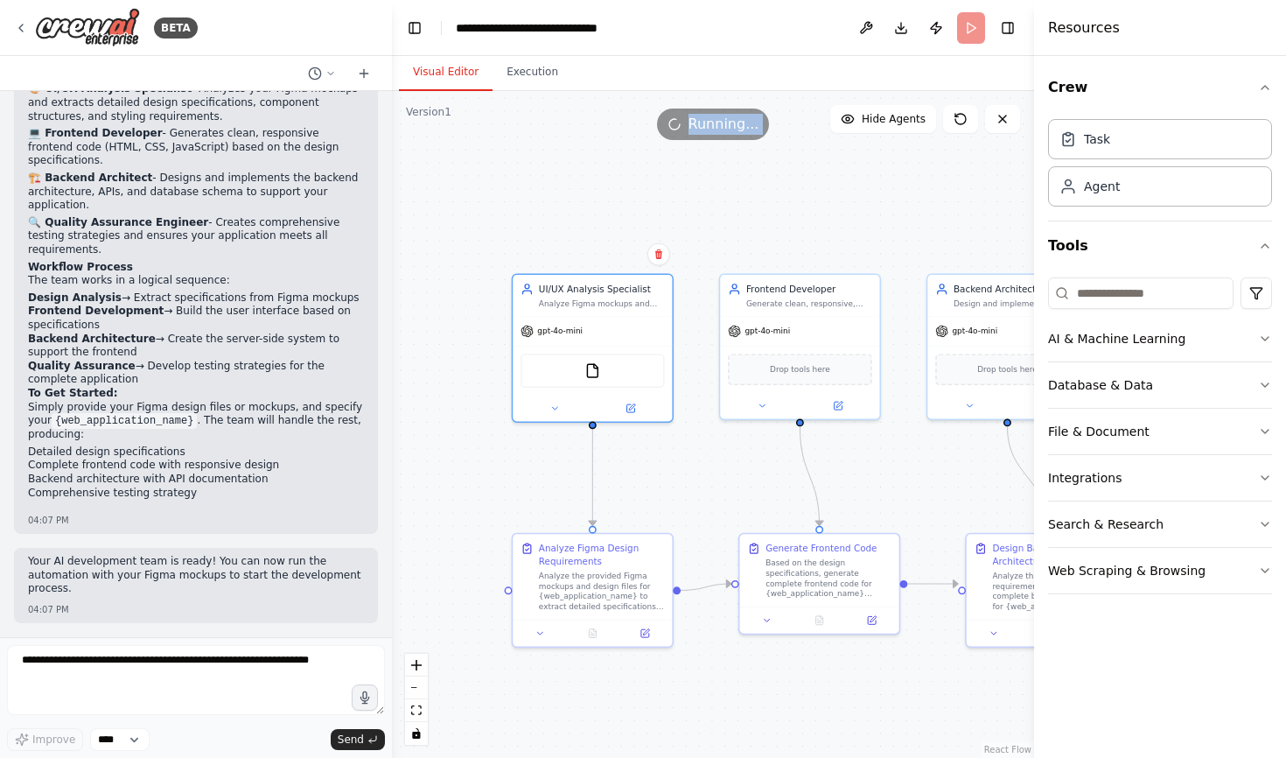
click at [682, 124] on icon at bounding box center [675, 124] width 14 height 14
click at [683, 124] on icon at bounding box center [675, 124] width 16 height 16
click at [682, 124] on icon at bounding box center [675, 124] width 14 height 14
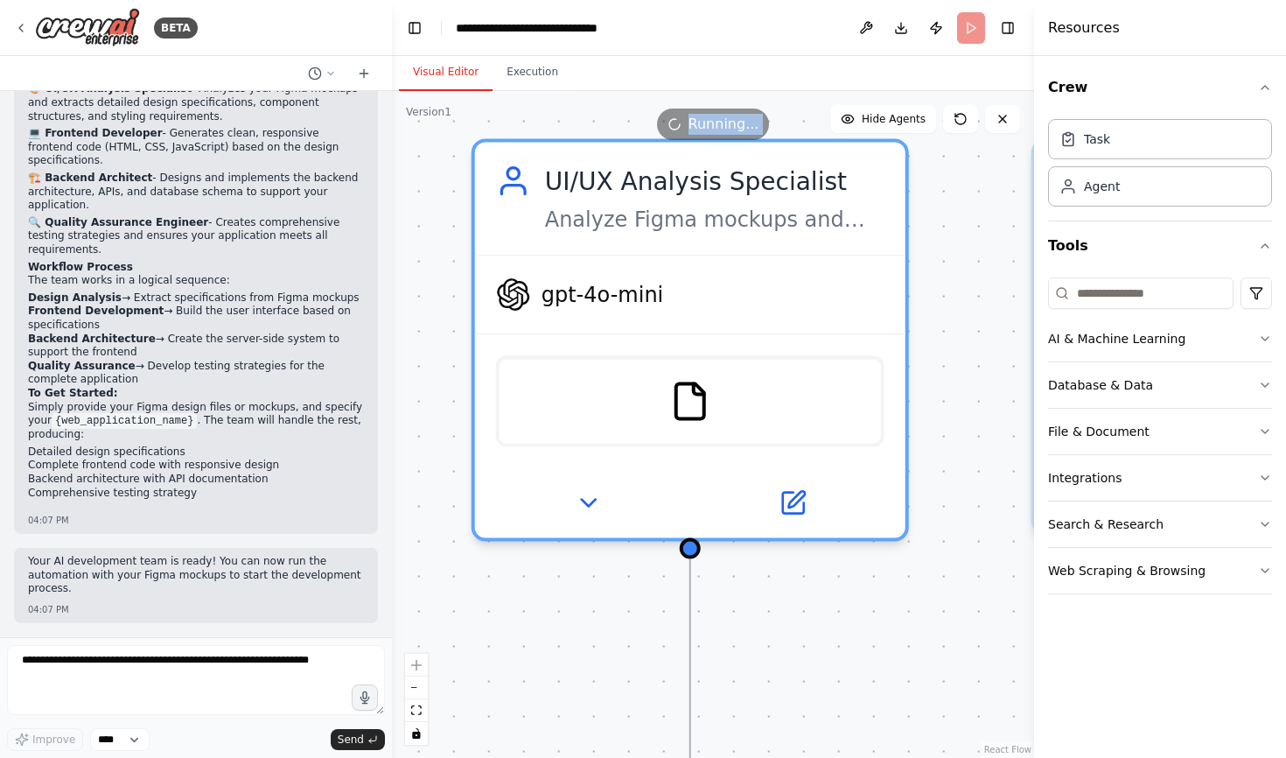
drag, startPoint x: 695, startPoint y: 577, endPoint x: 949, endPoint y: 647, distance: 263.3
click at [949, 647] on div ".deletable-edge-delete-btn { width: 20px; height: 20px; border: 0px solid #ffff…" at bounding box center [713, 424] width 642 height 667
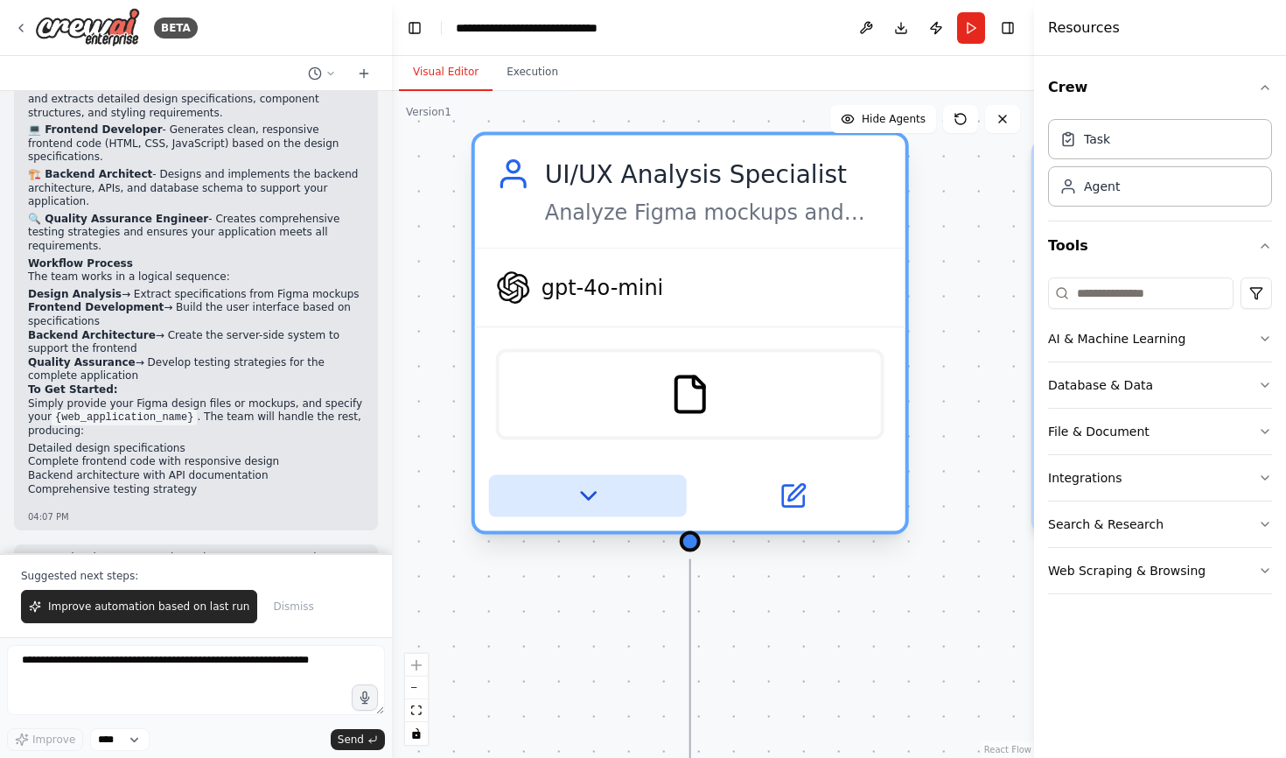
click at [587, 500] on icon at bounding box center [588, 496] width 28 height 28
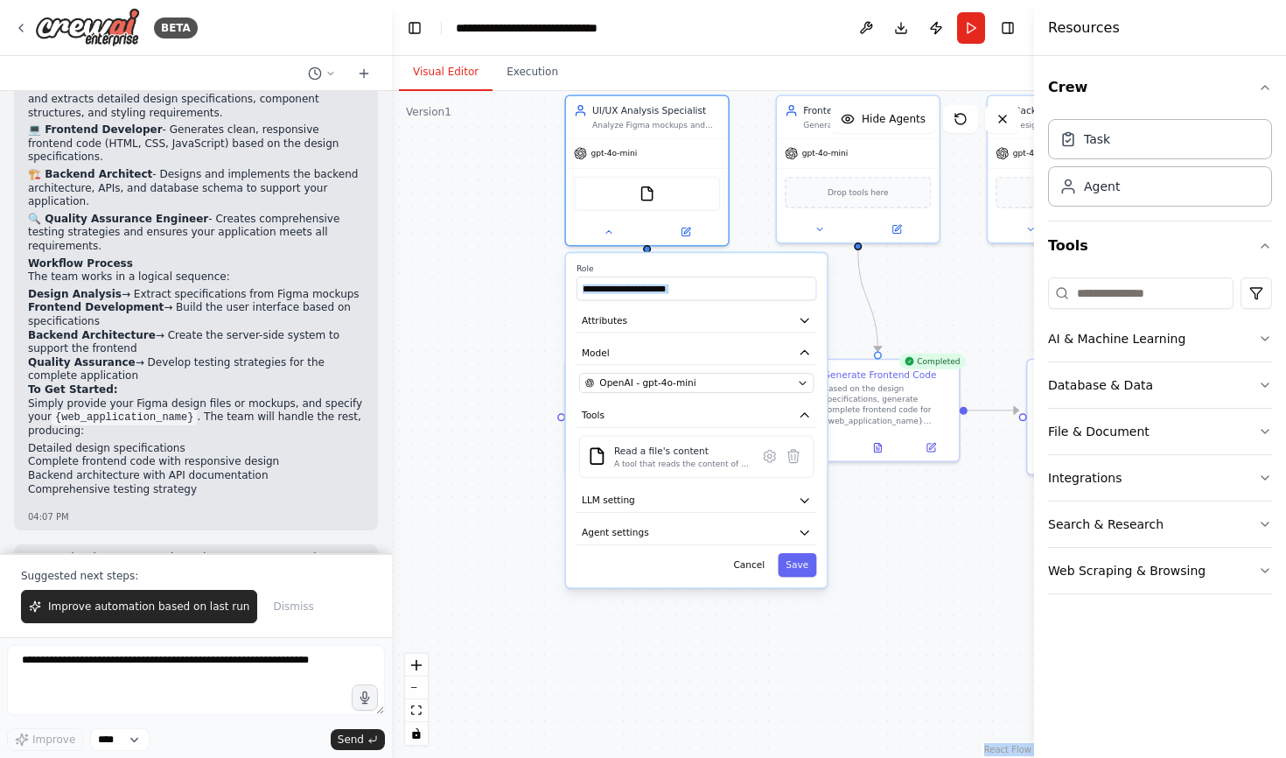
drag, startPoint x: 846, startPoint y: 571, endPoint x: 842, endPoint y: 326, distance: 245.9
click at [842, 326] on div ".deletable-edge-delete-btn { width: 20px; height: 20px; border: 0px solid #ffff…" at bounding box center [713, 424] width 642 height 667
click at [727, 527] on button "Agent settings" at bounding box center [697, 533] width 240 height 25
